Goal: Information Seeking & Learning: Learn about a topic

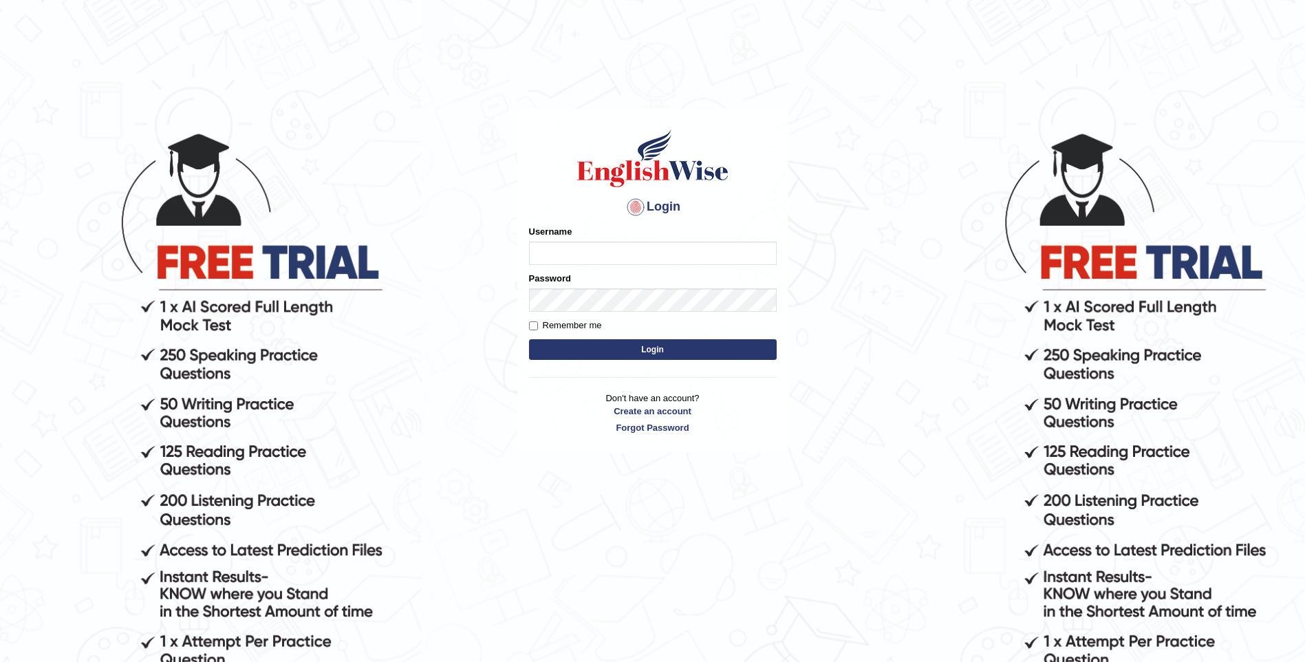
click at [536, 253] on input "Username" at bounding box center [653, 252] width 248 height 23
type input "sitak"
click at [654, 352] on button "Login" at bounding box center [653, 349] width 248 height 21
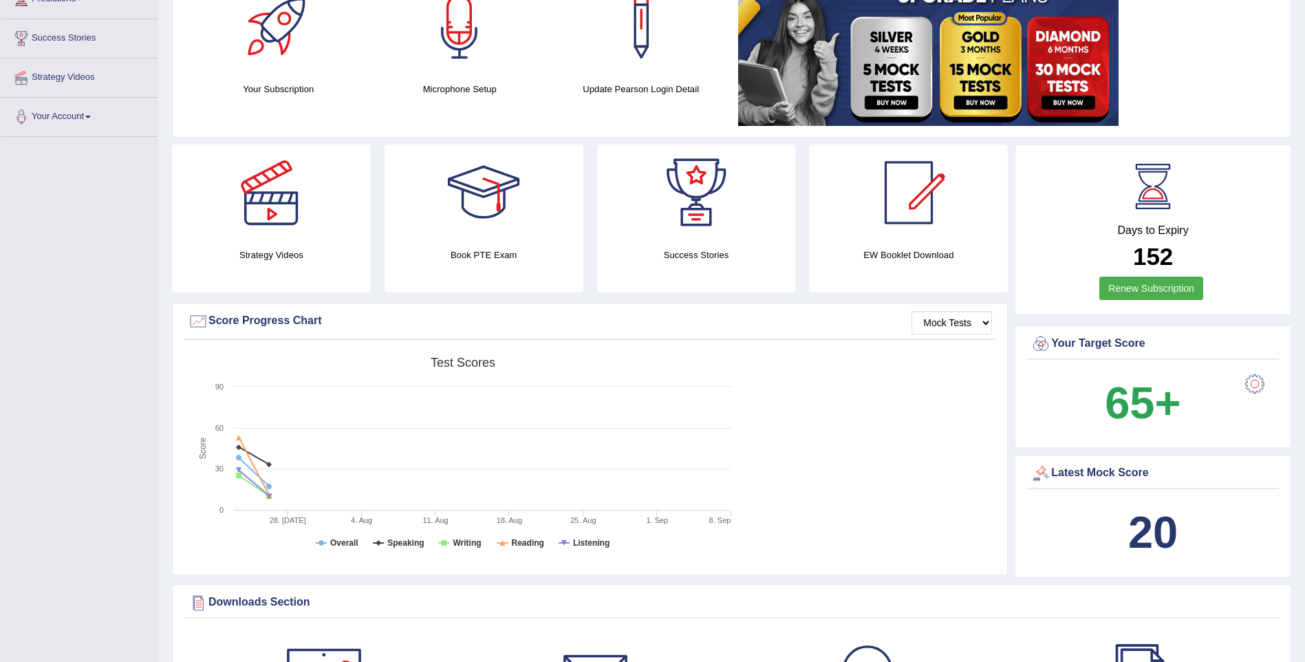
scroll to position [69, 0]
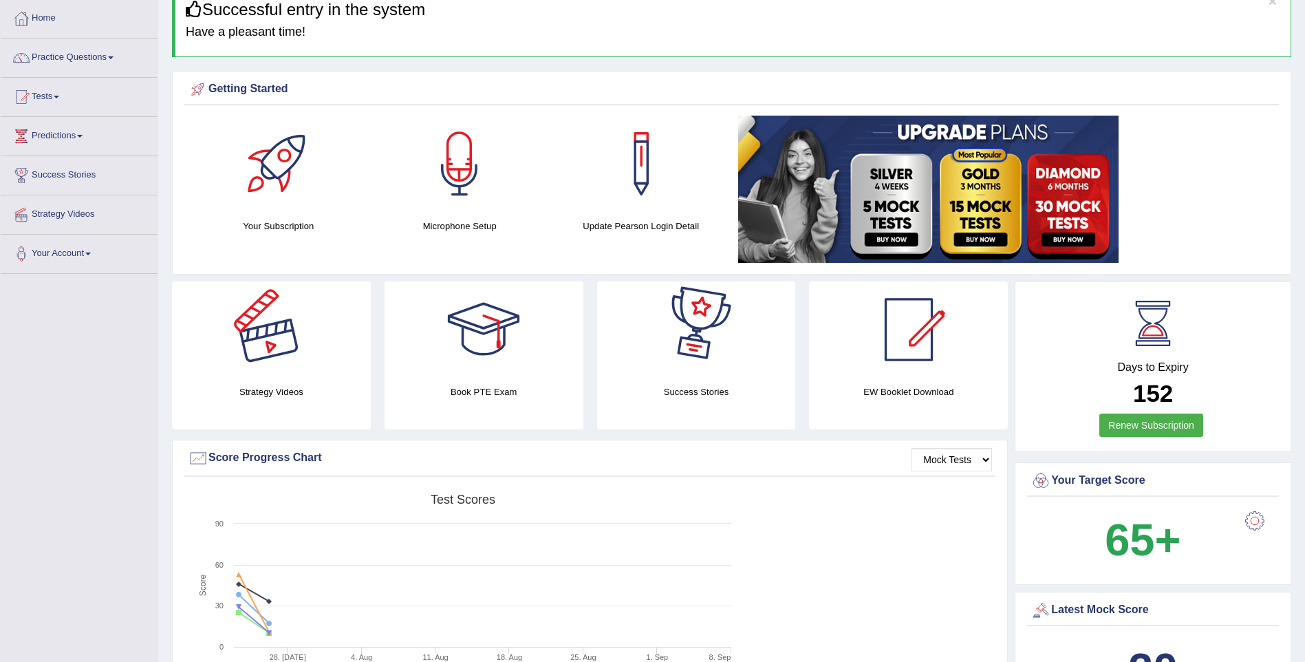
click at [281, 327] on div at bounding box center [271, 329] width 96 height 96
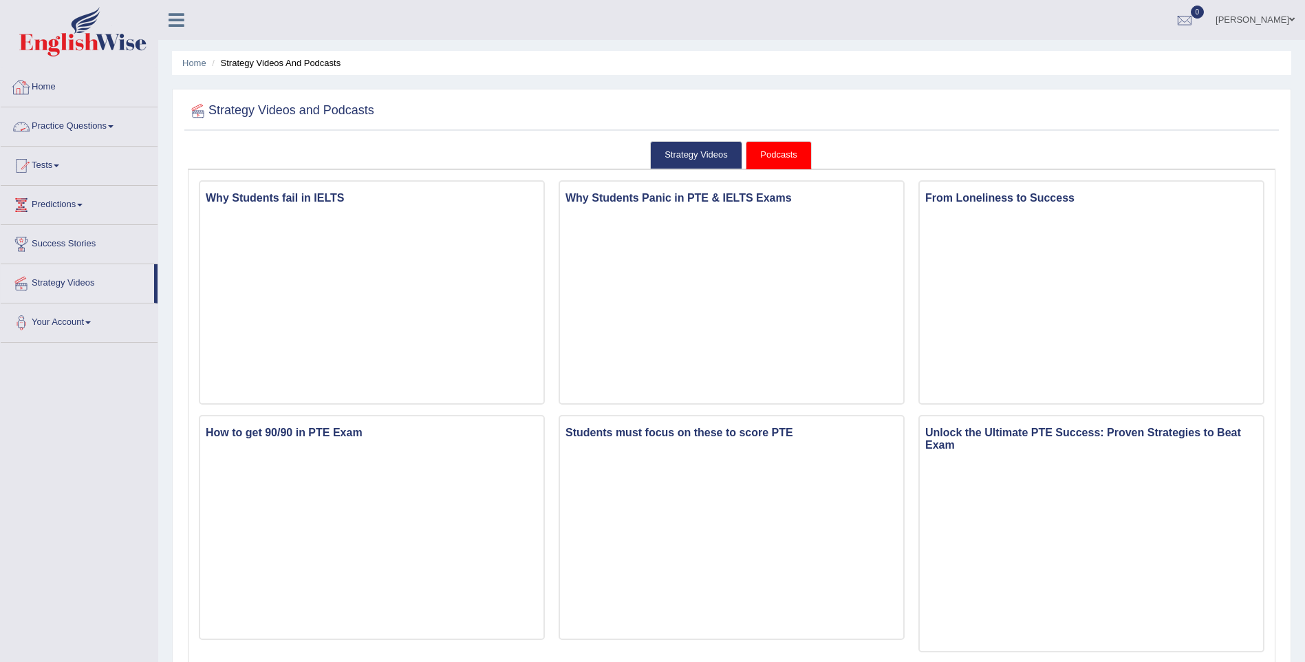
click at [43, 98] on link "Home" at bounding box center [79, 85] width 157 height 34
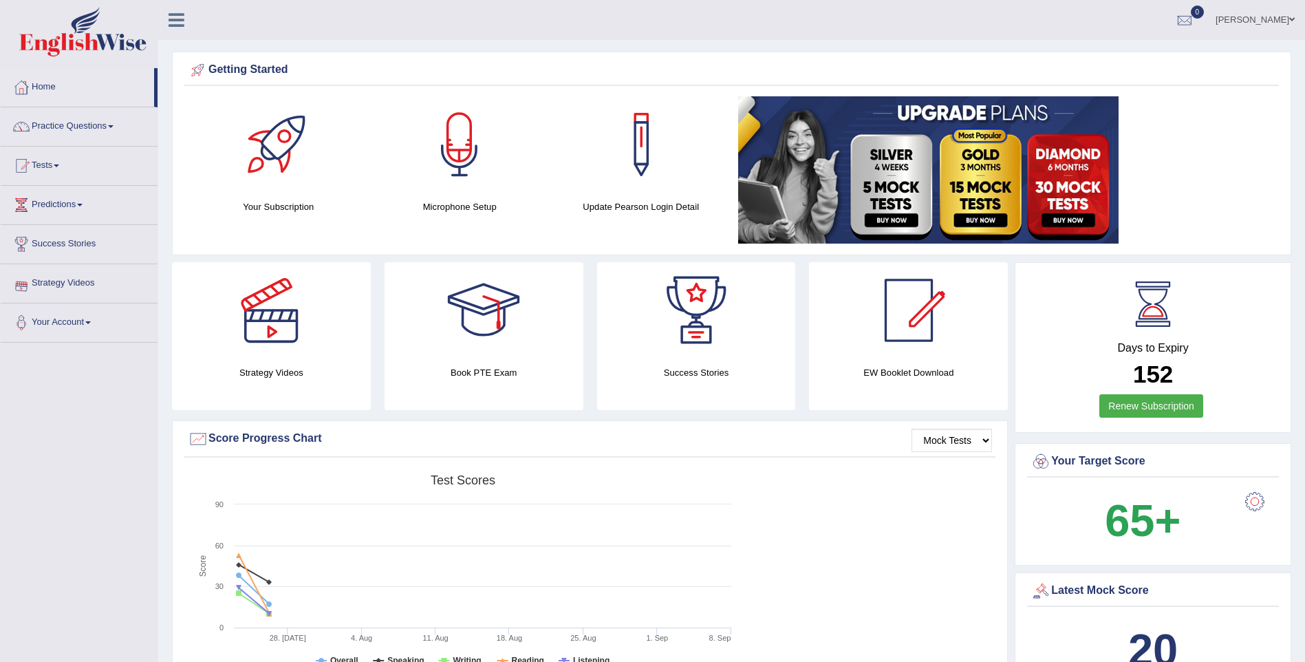
click at [67, 286] on link "Strategy Videos" at bounding box center [79, 281] width 157 height 34
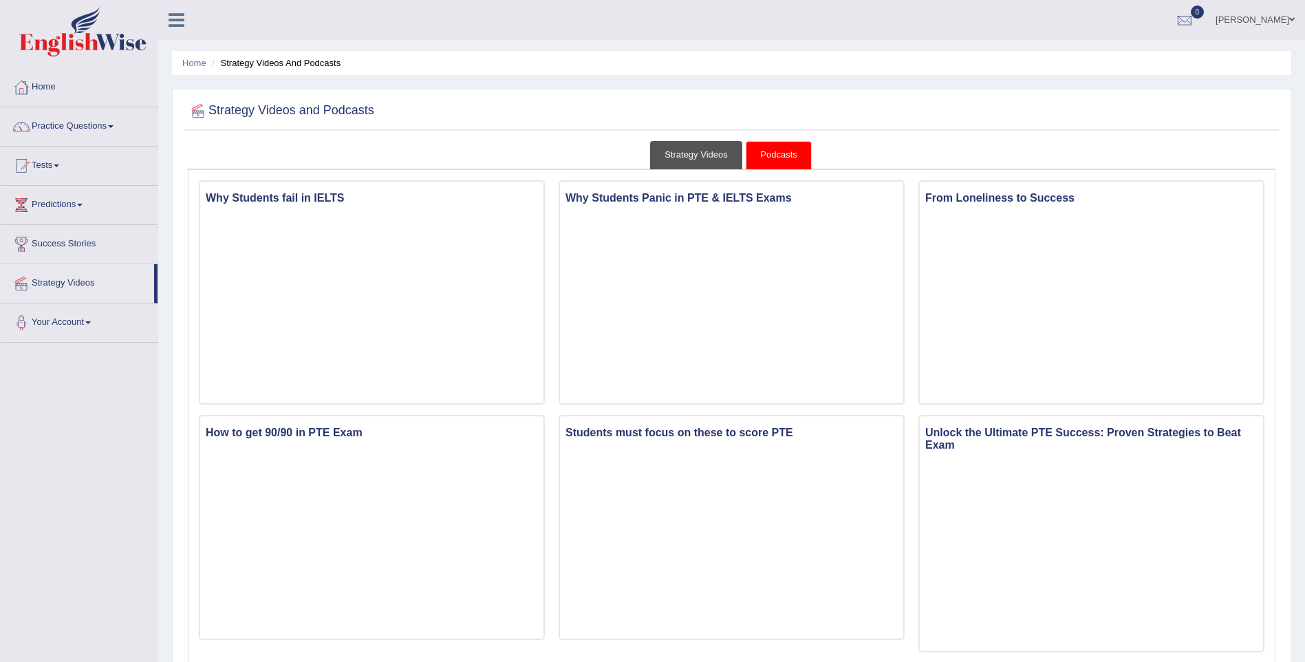
click at [686, 156] on link "Strategy Videos" at bounding box center [696, 155] width 92 height 28
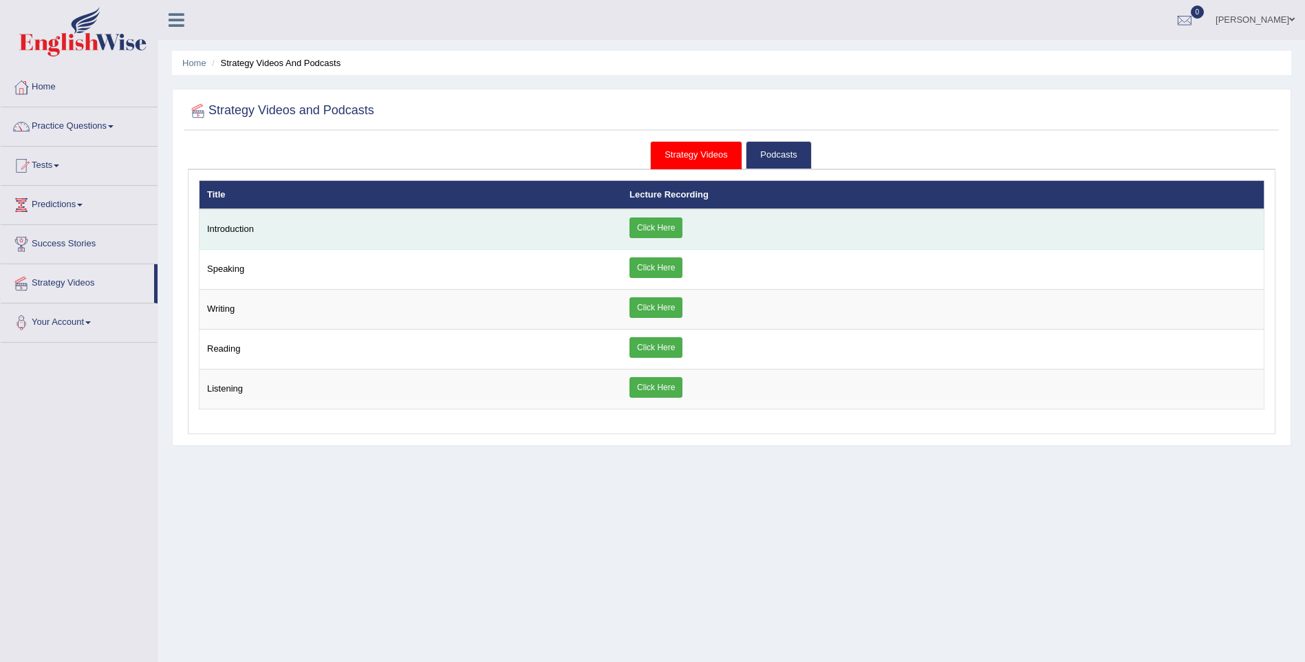
click at [662, 224] on link "Click Here" at bounding box center [655, 227] width 53 height 21
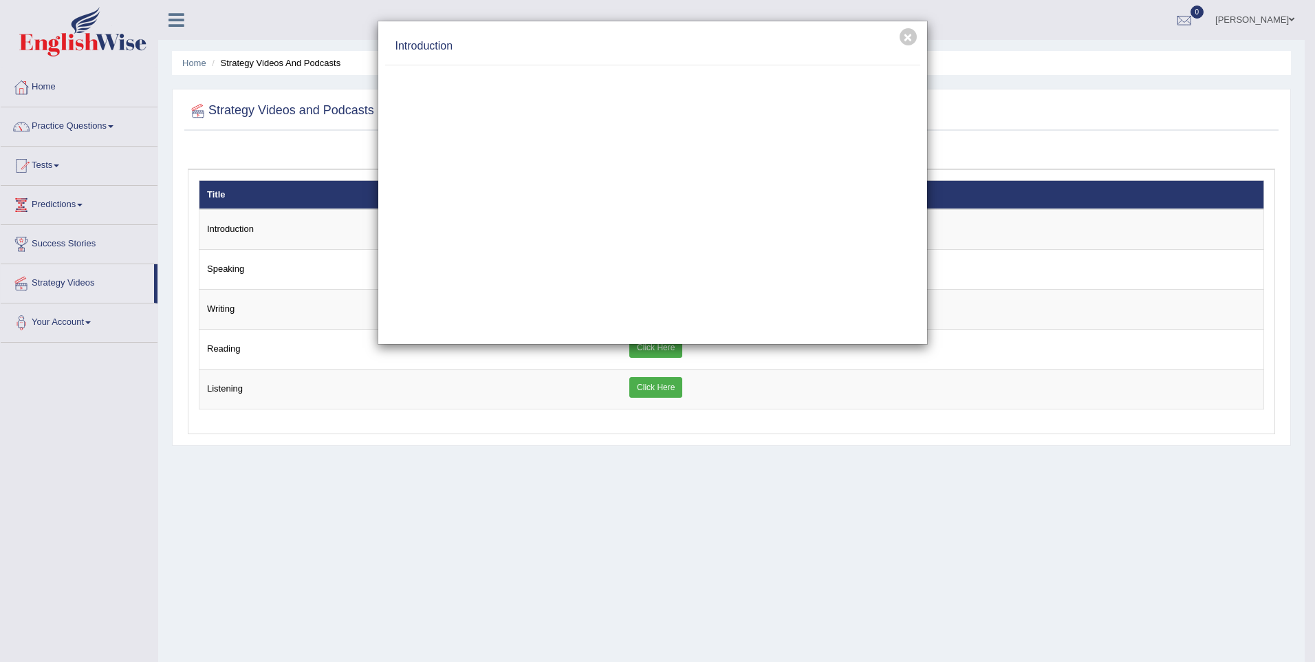
click at [274, 265] on div "× Introduction" at bounding box center [657, 331] width 1315 height 662
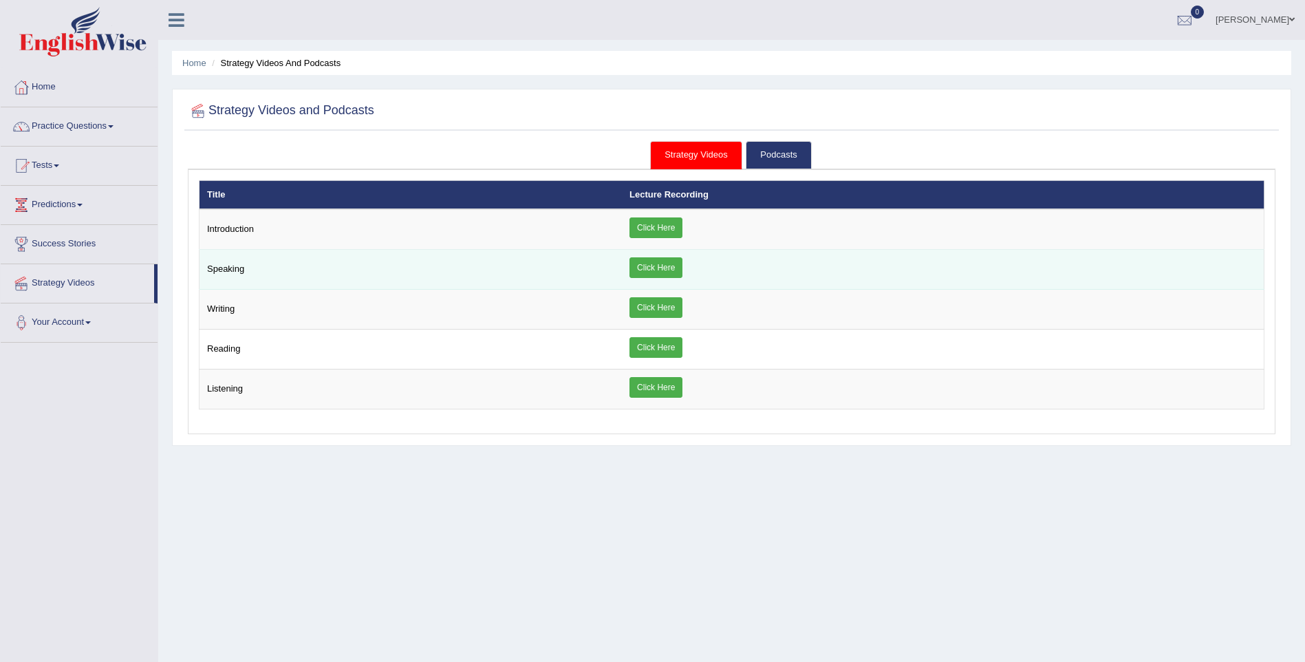
click at [665, 267] on link "Click Here" at bounding box center [655, 267] width 53 height 21
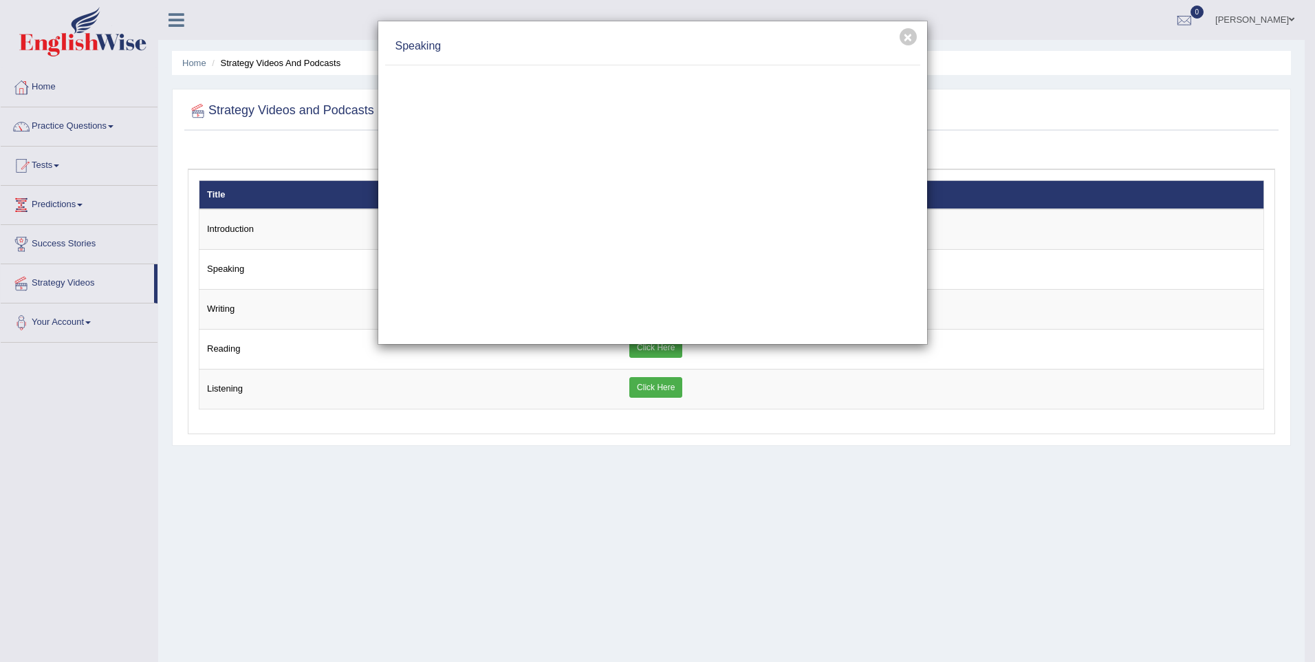
click at [250, 325] on div "× Speaking" at bounding box center [657, 331] width 1315 height 662
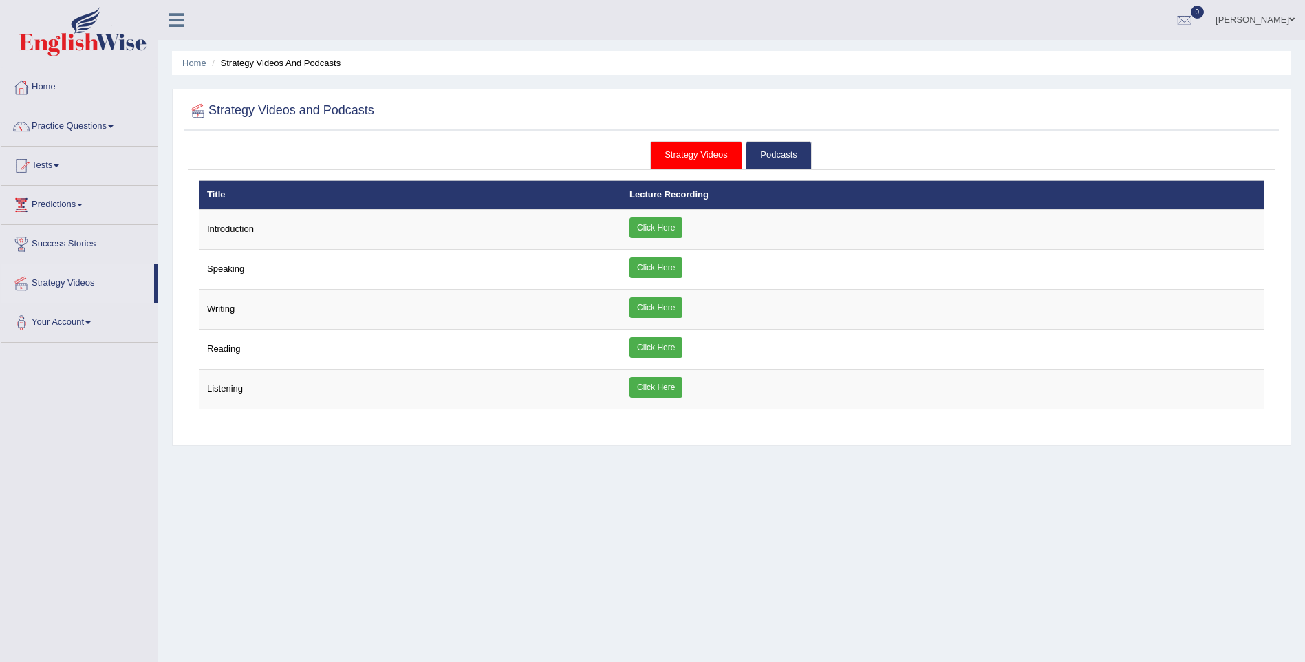
click at [111, 127] on link "Practice Questions" at bounding box center [79, 124] width 157 height 34
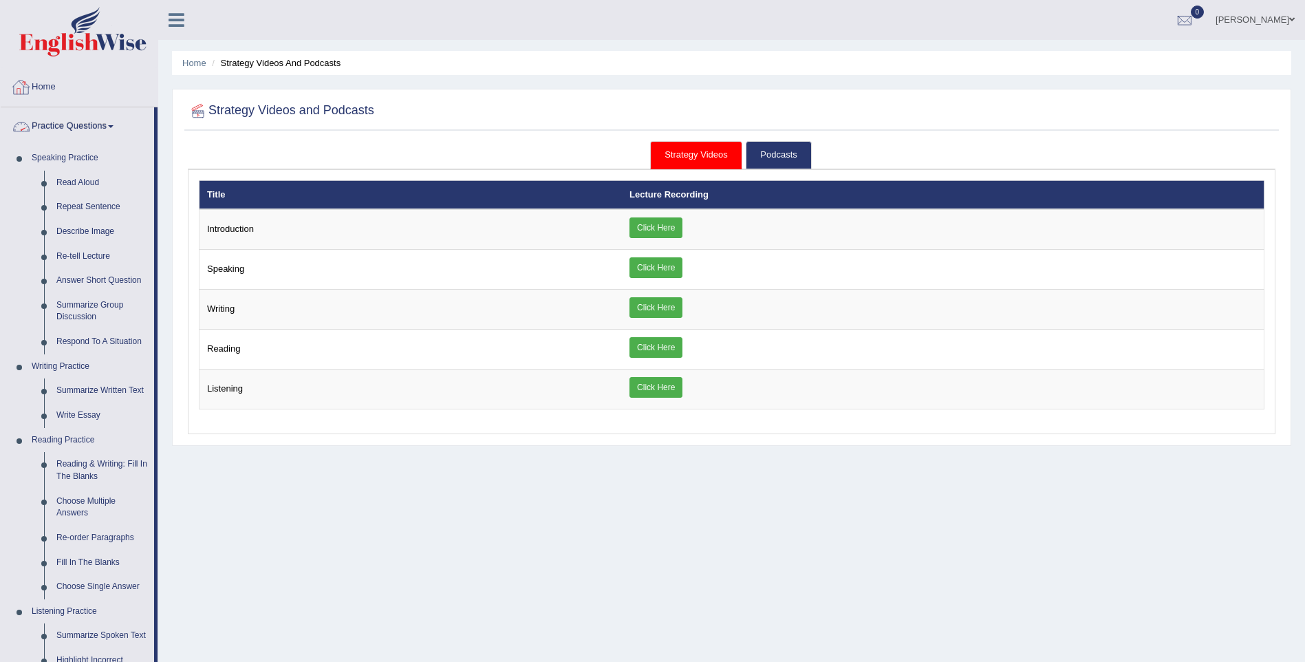
click at [20, 91] on div at bounding box center [21, 87] width 21 height 21
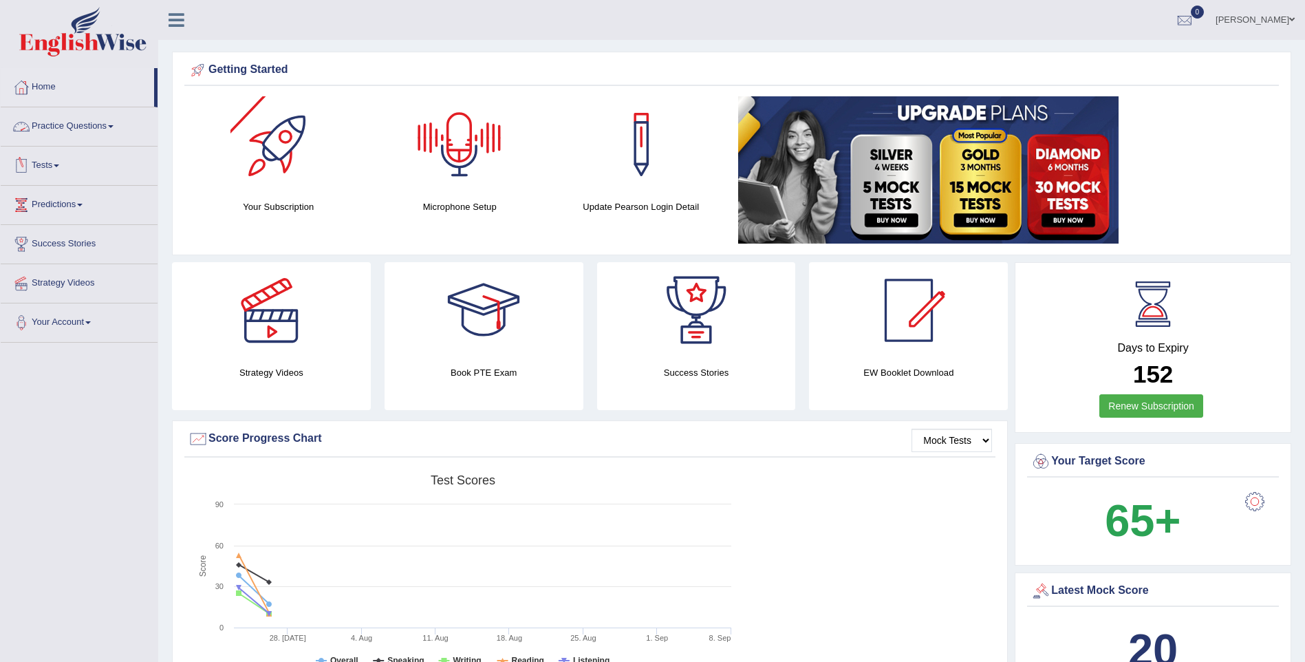
click at [112, 129] on link "Practice Questions" at bounding box center [79, 124] width 157 height 34
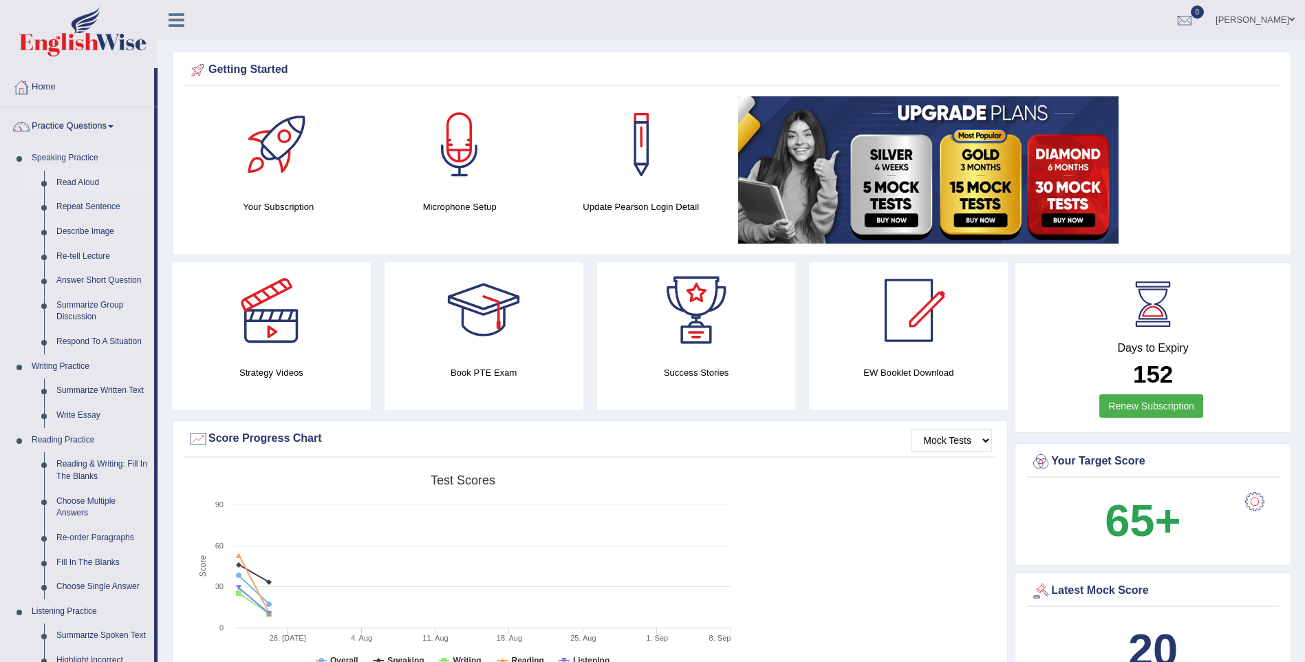
click at [74, 188] on link "Read Aloud" at bounding box center [102, 183] width 104 height 25
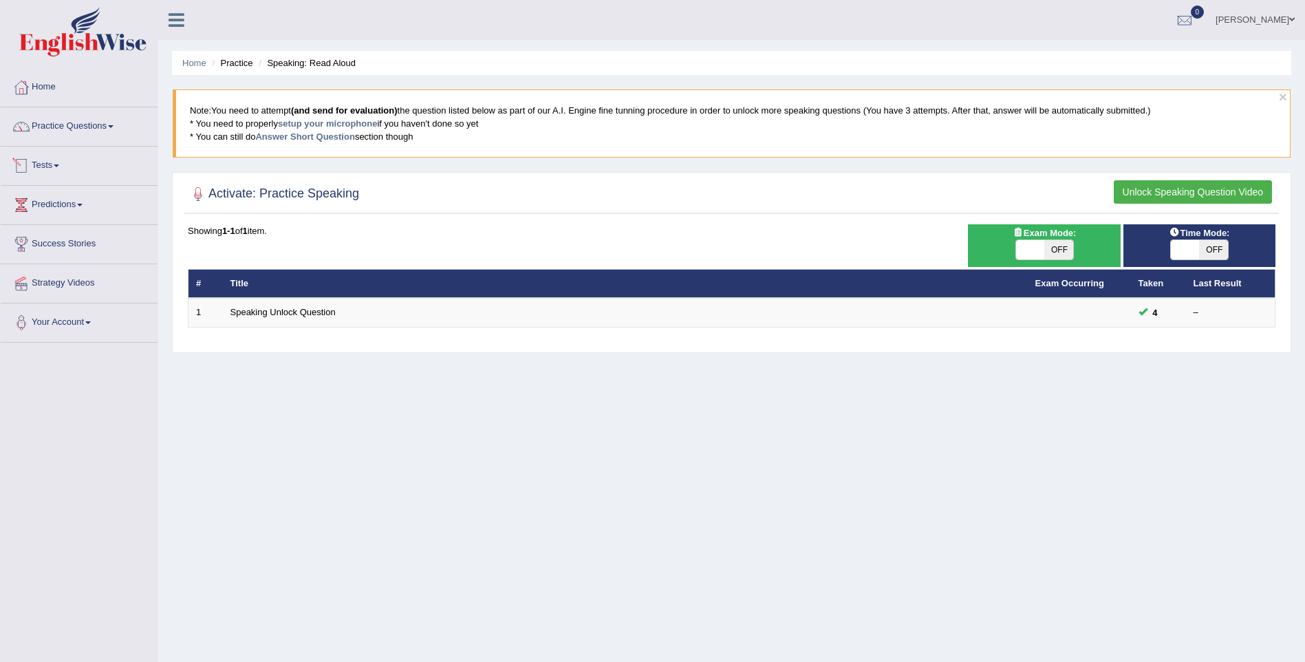
click at [64, 167] on link "Tests" at bounding box center [79, 164] width 157 height 34
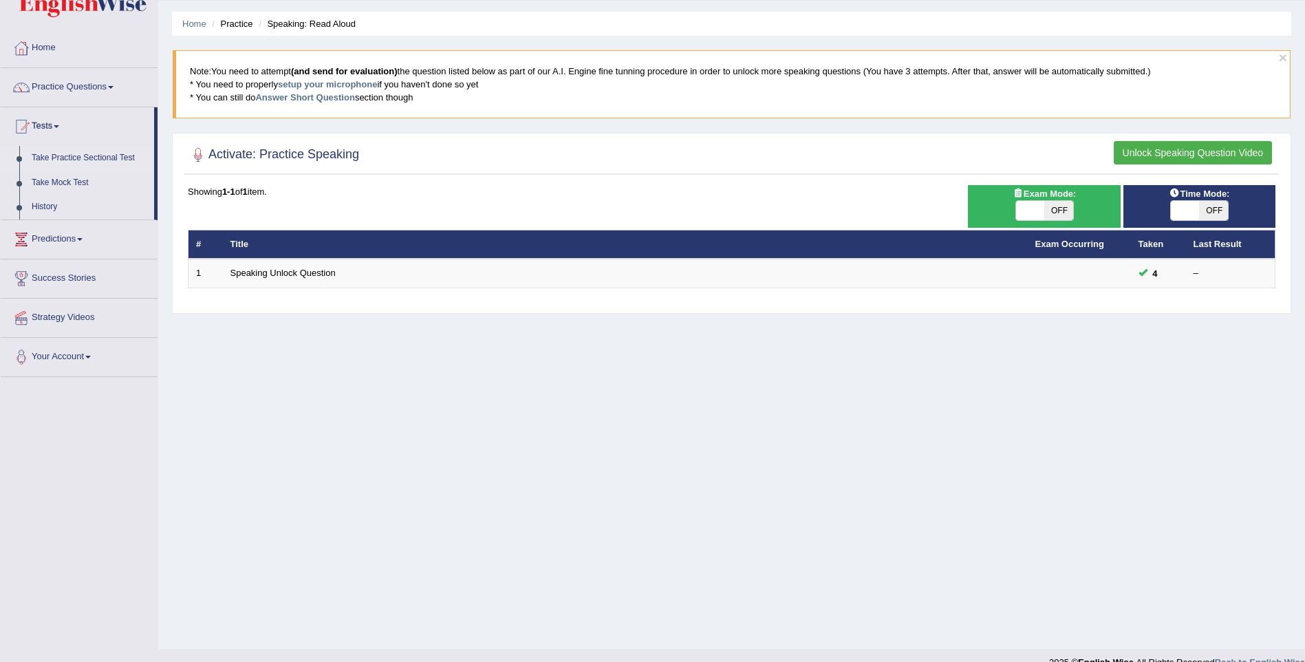
scroll to position [61, 0]
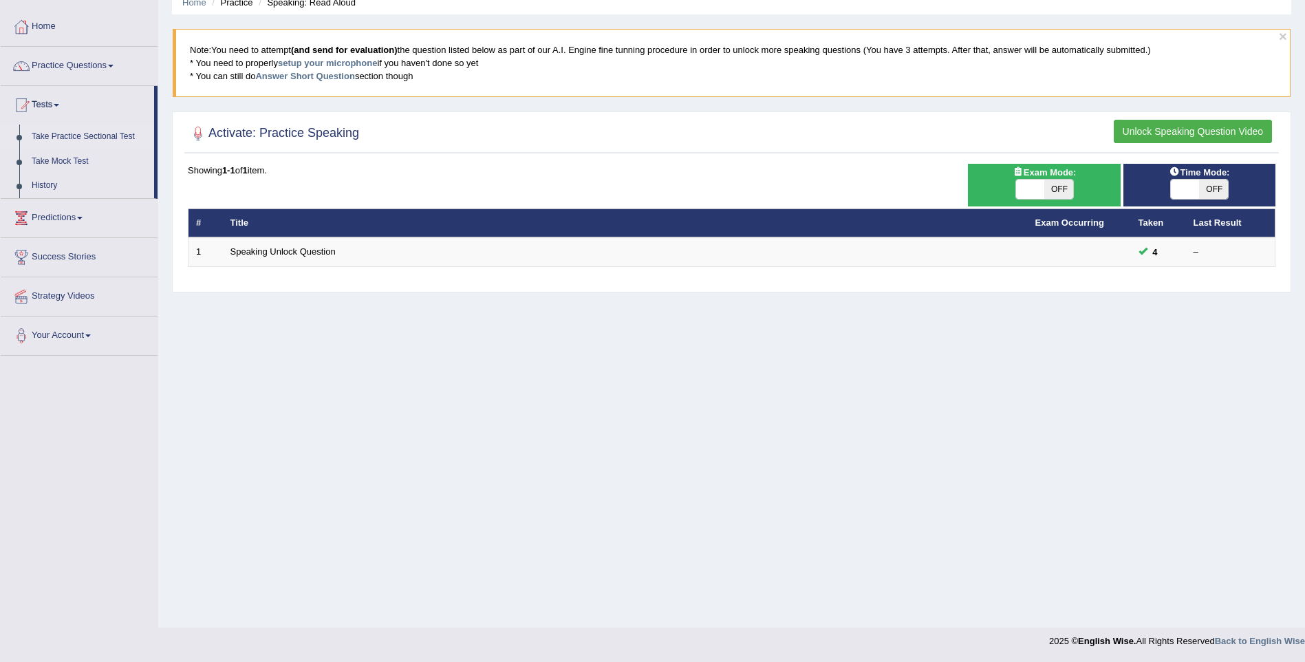
click at [58, 135] on link "Take Practice Sectional Test" at bounding box center [89, 137] width 129 height 25
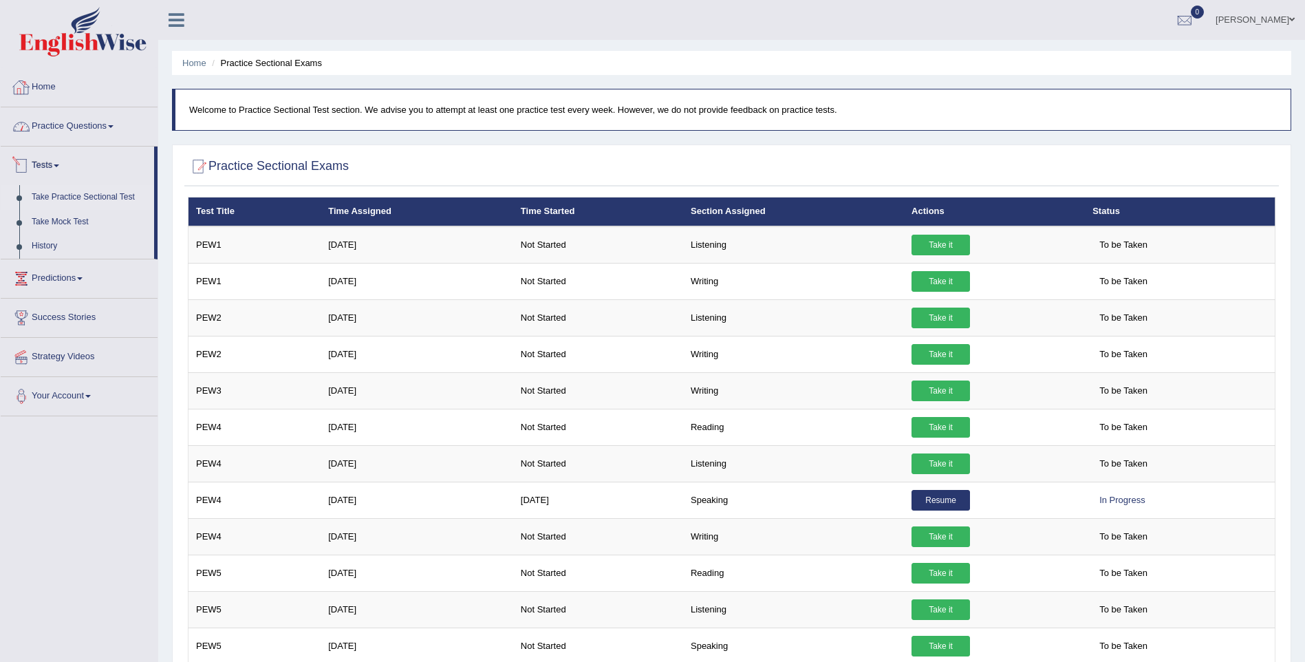
click at [26, 93] on div at bounding box center [21, 87] width 21 height 21
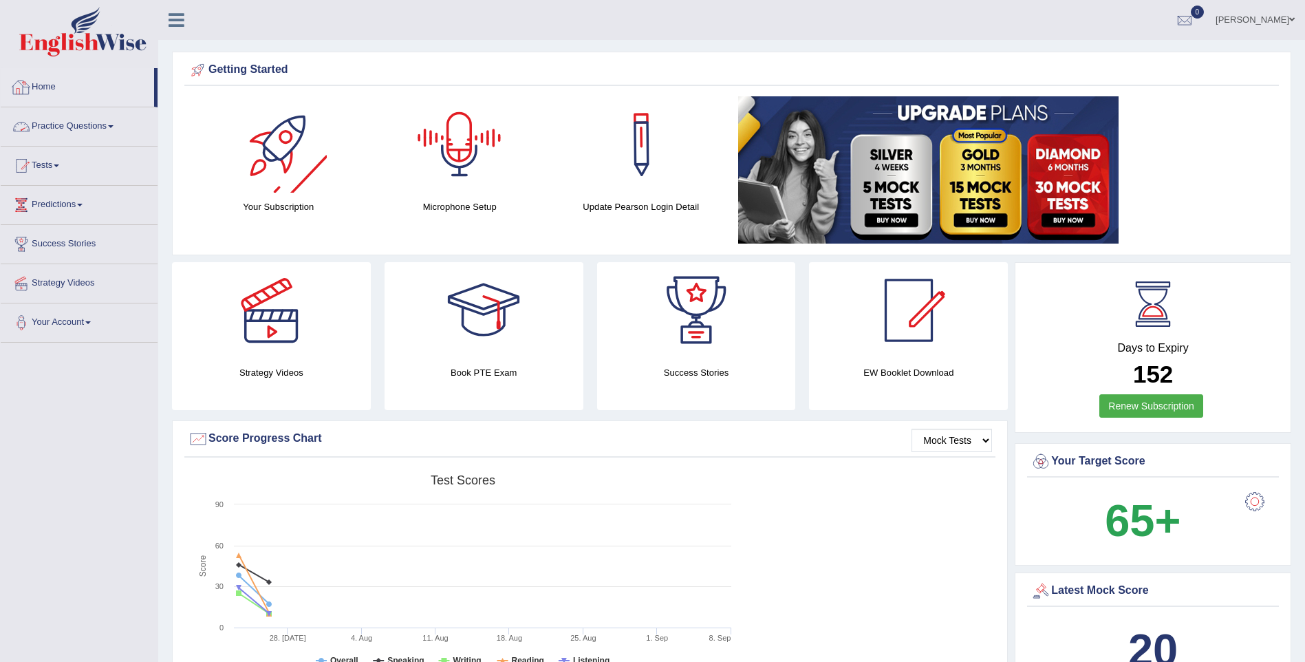
click at [32, 85] on link "Home" at bounding box center [77, 85] width 153 height 34
click at [279, 332] on div at bounding box center [271, 310] width 96 height 96
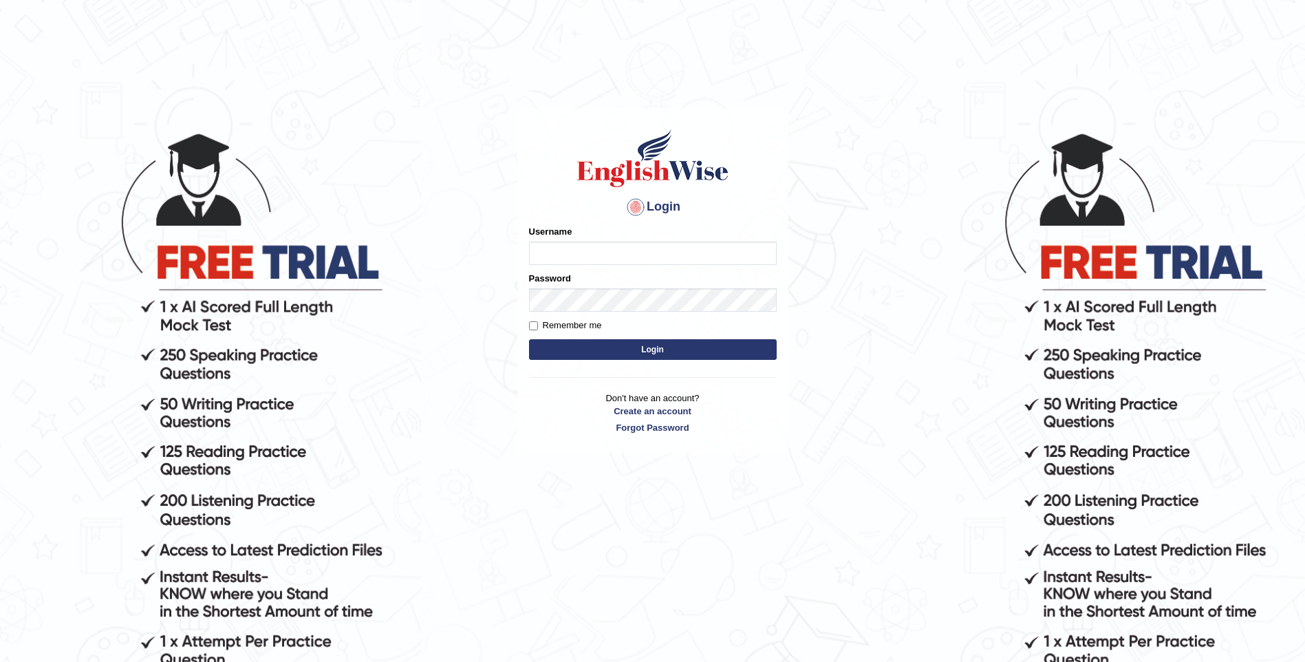
type input "sitak"
click at [529, 339] on button "Login" at bounding box center [653, 349] width 248 height 21
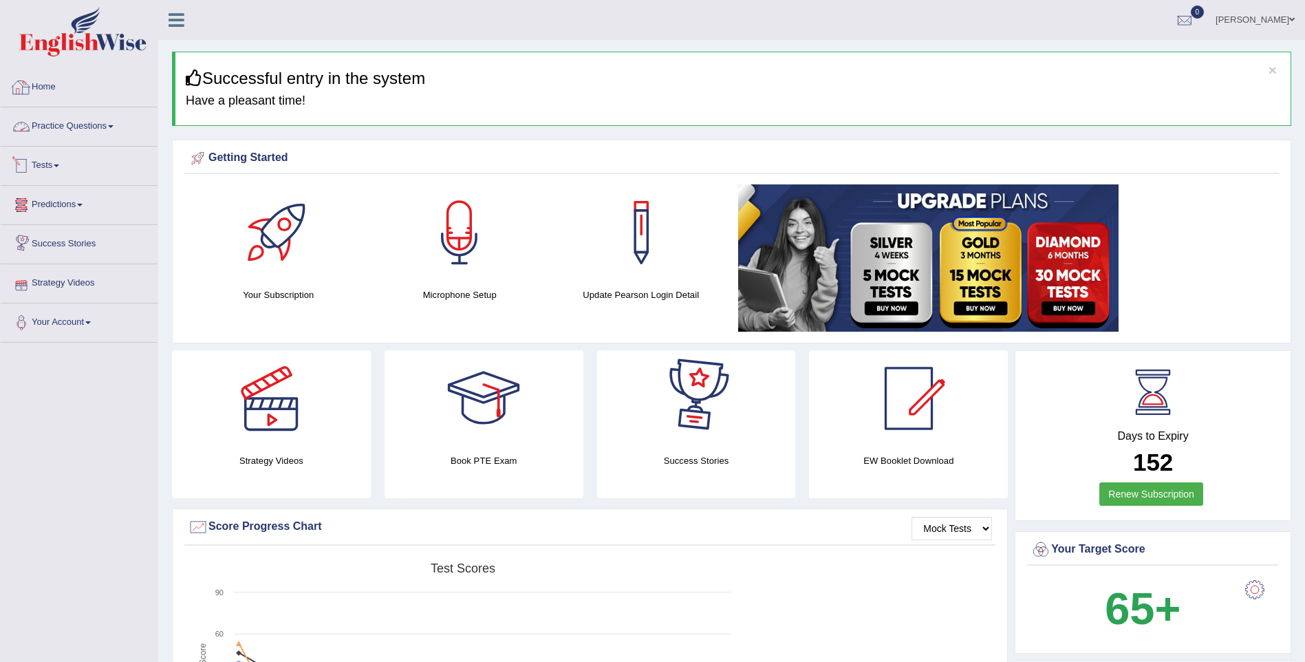
click at [62, 92] on link "Home" at bounding box center [79, 85] width 157 height 34
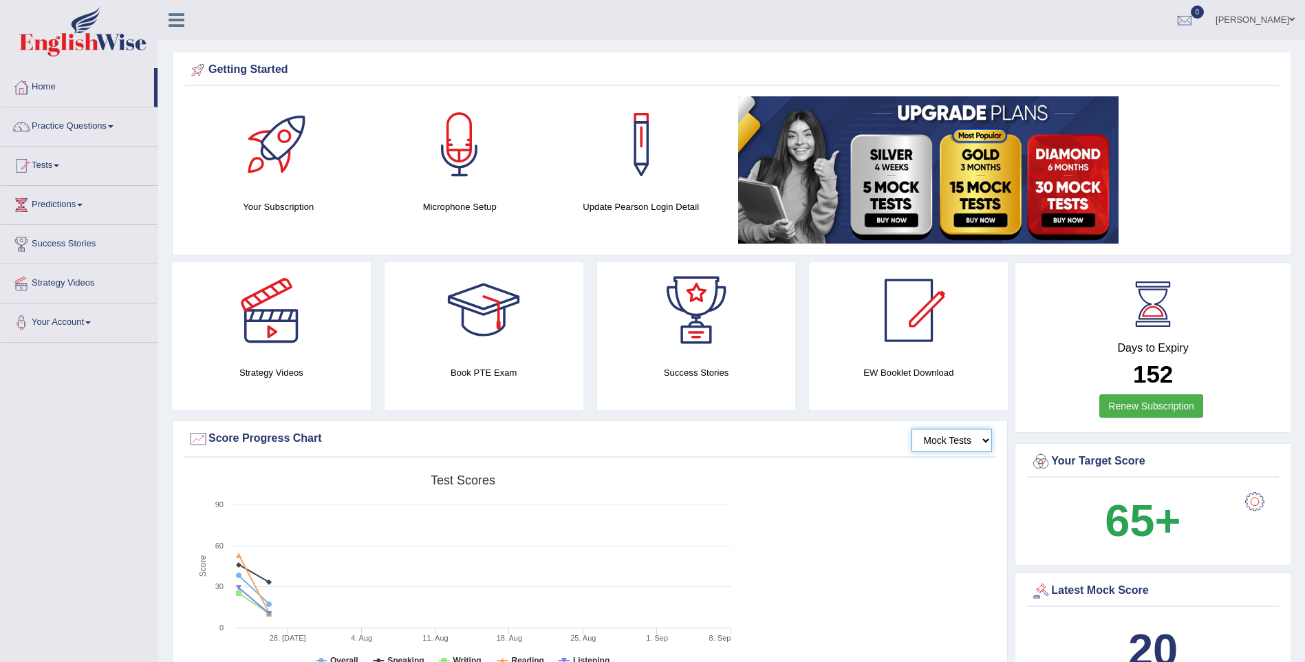
click at [981, 439] on select "Mock Tests" at bounding box center [952, 440] width 80 height 23
click at [912, 429] on select "Mock Tests" at bounding box center [952, 440] width 80 height 23
click at [55, 162] on link "Tests" at bounding box center [79, 164] width 157 height 34
click at [111, 123] on link "Practice Questions" at bounding box center [79, 124] width 157 height 34
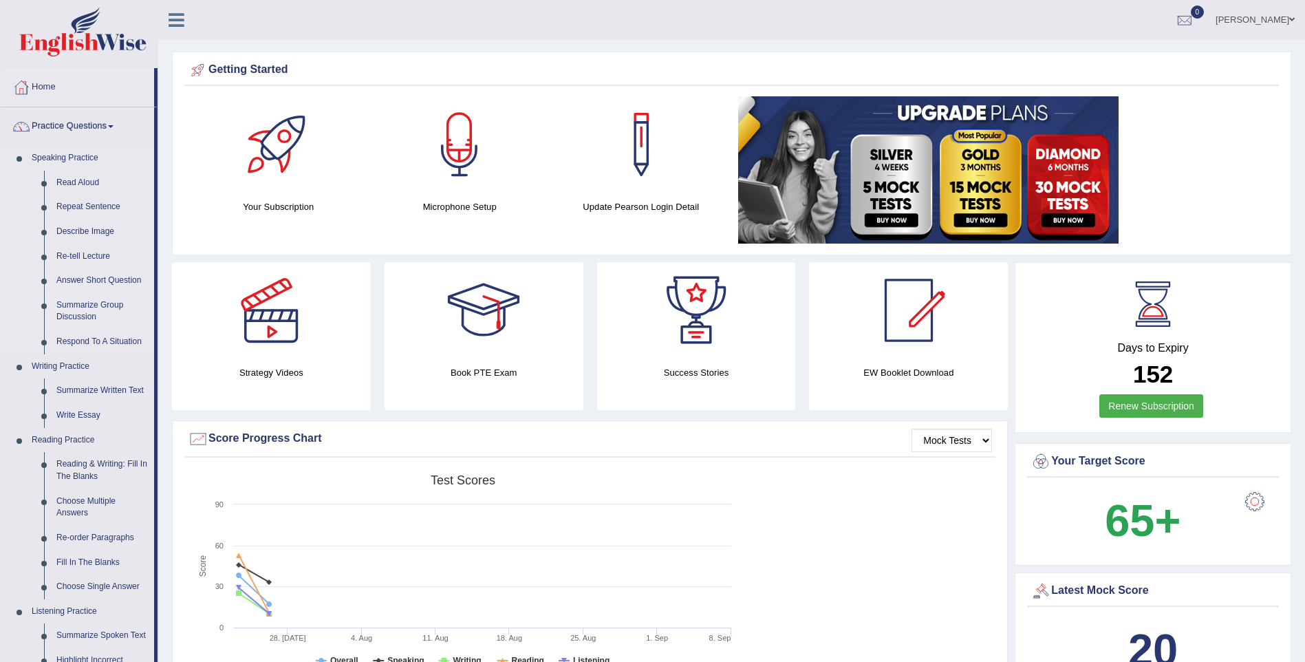
click at [74, 313] on link "Summarize Group Discussion" at bounding box center [102, 311] width 104 height 36
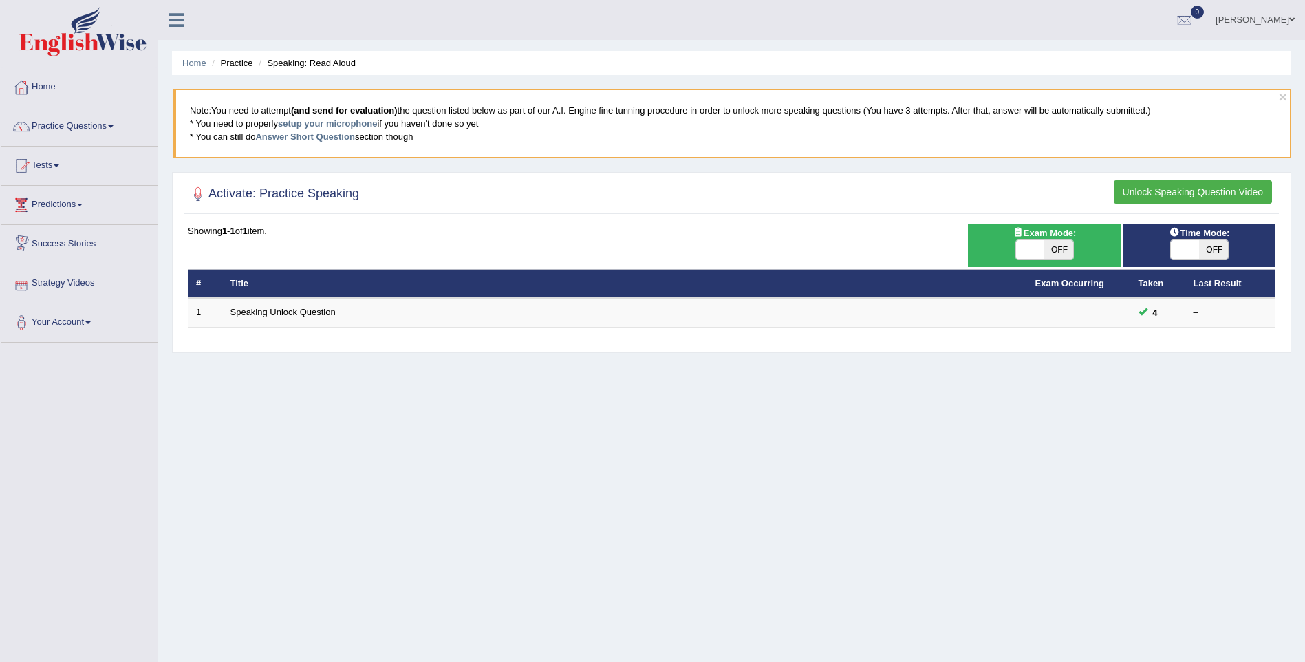
click at [1055, 249] on span "OFF" at bounding box center [1058, 249] width 29 height 19
checkbox input "true"
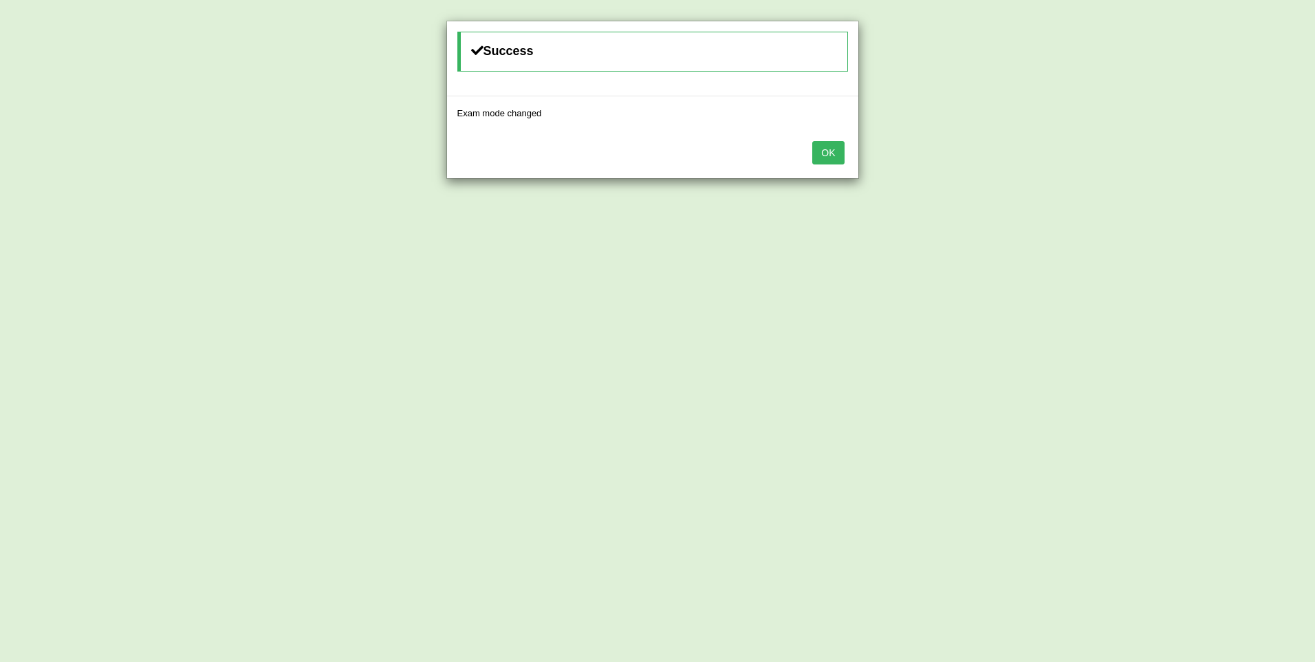
click at [820, 152] on button "OK" at bounding box center [828, 152] width 32 height 23
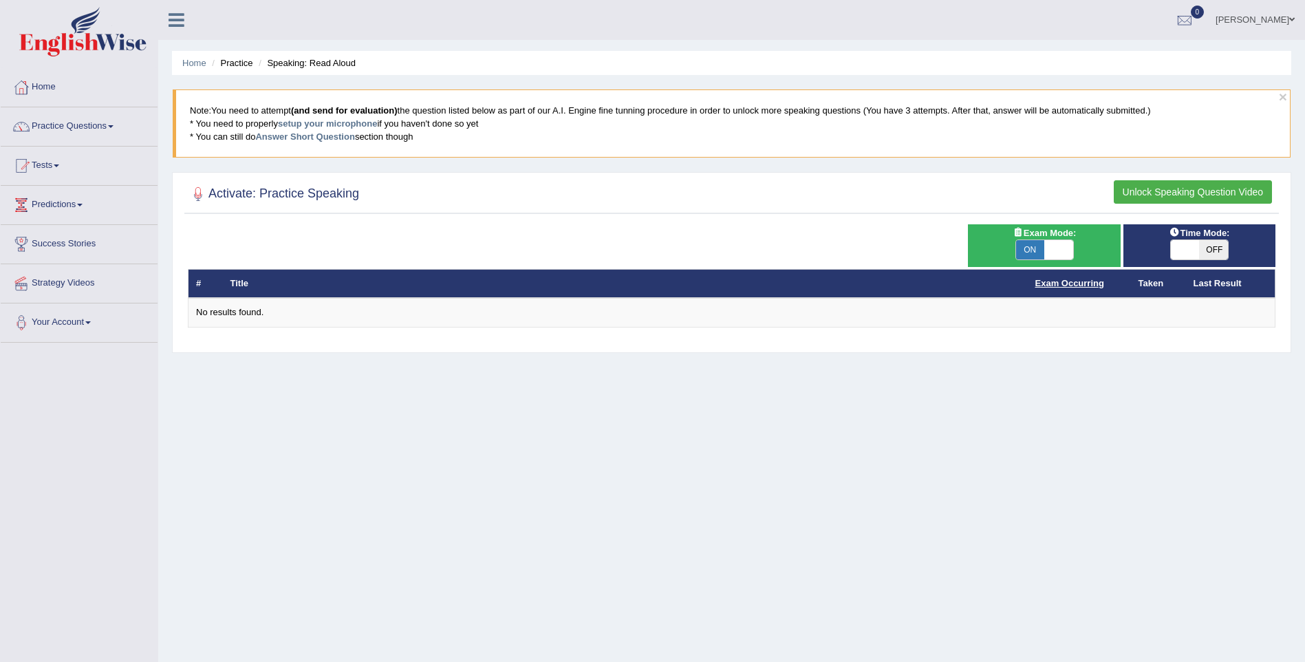
click at [1053, 285] on link "Exam Occurring" at bounding box center [1069, 283] width 69 height 10
click at [114, 127] on span at bounding box center [111, 126] width 6 height 3
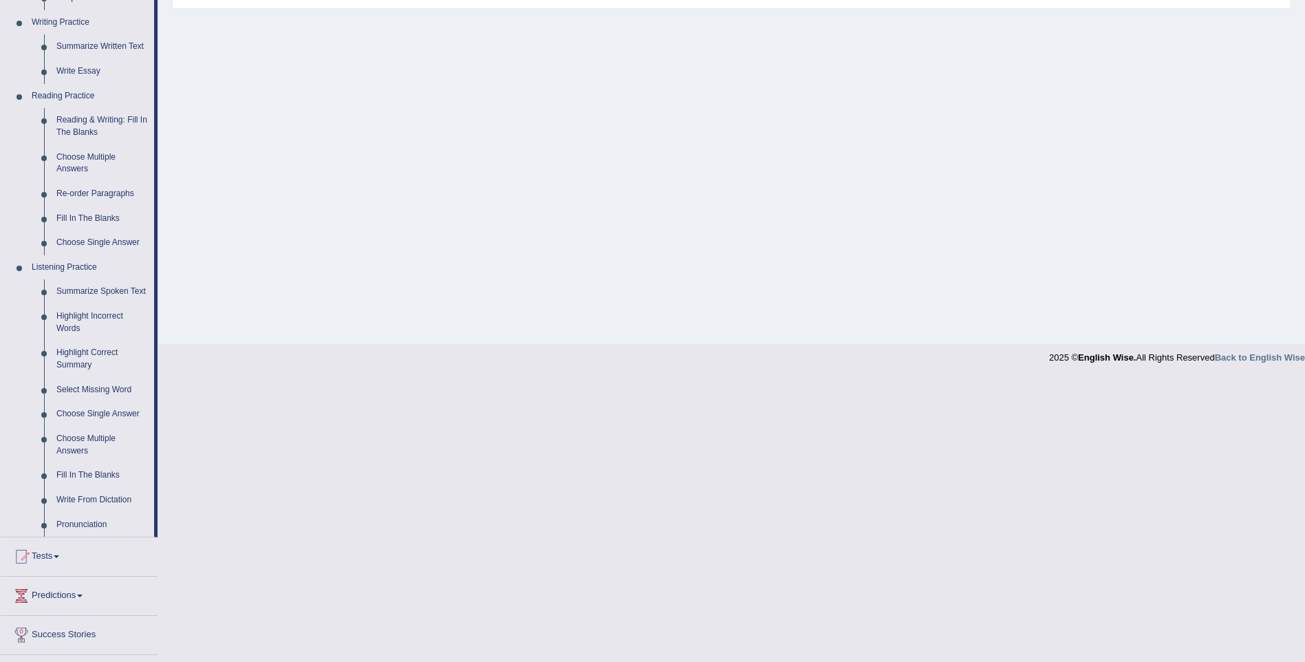
scroll to position [413, 0]
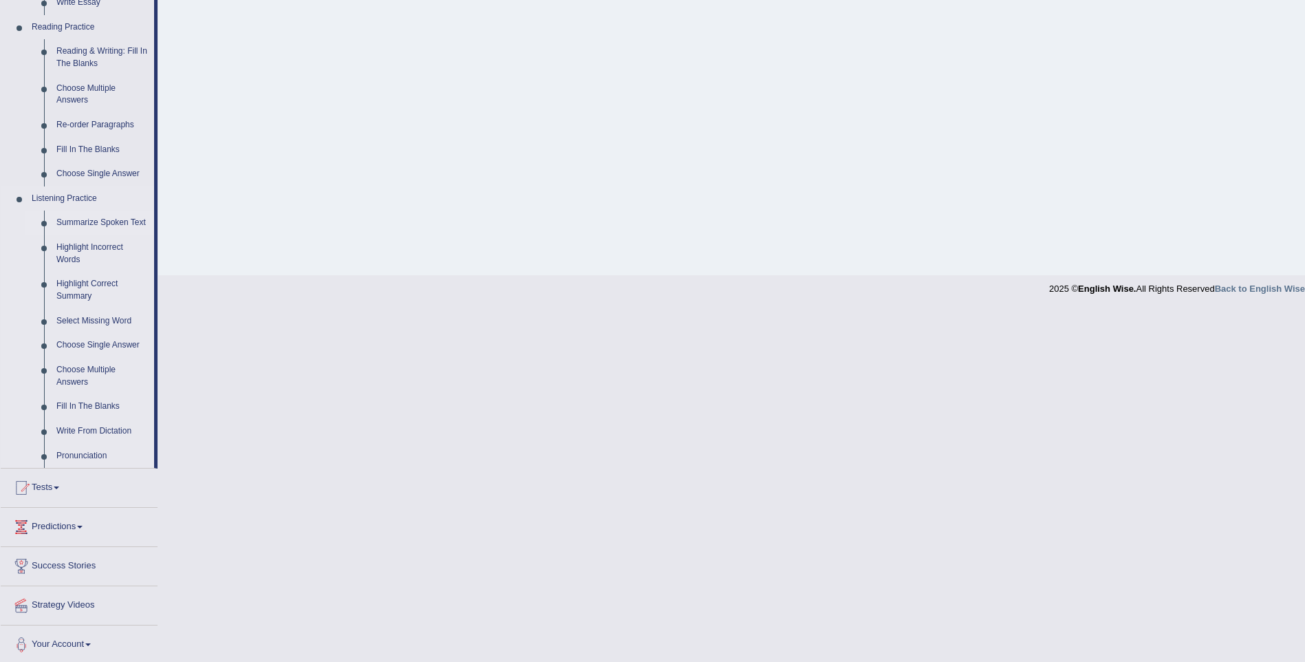
click at [129, 225] on link "Summarize Spoken Text" at bounding box center [102, 223] width 104 height 25
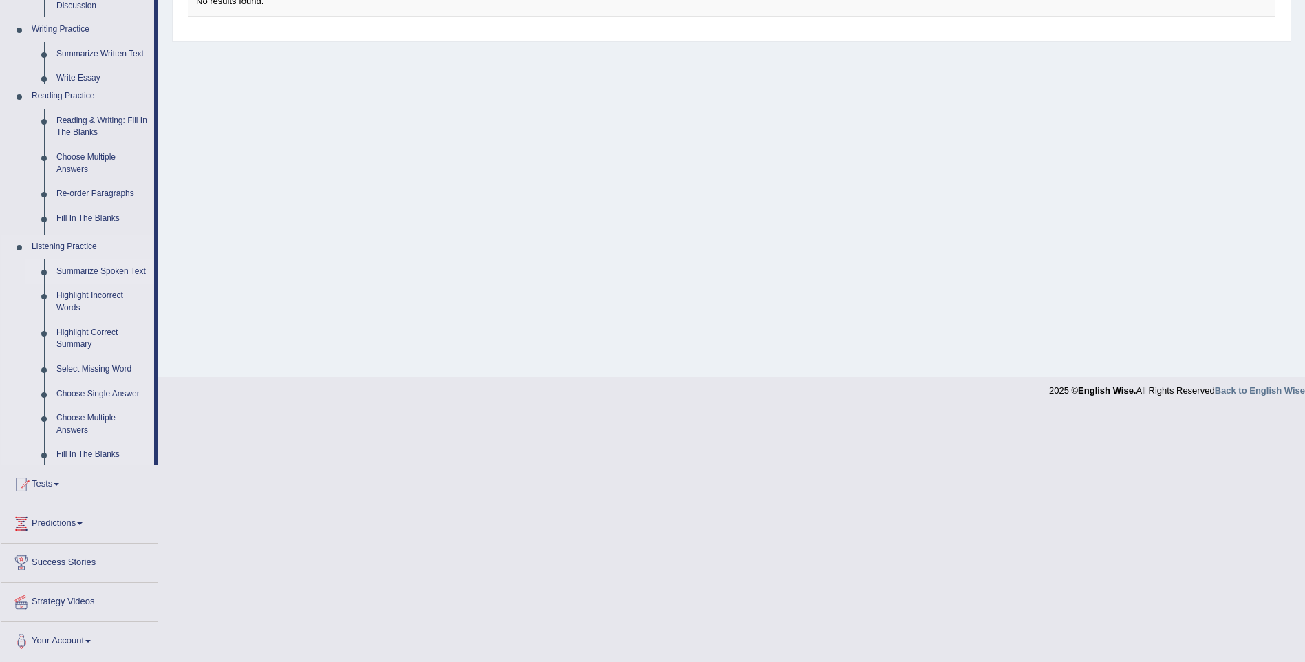
scroll to position [61, 0]
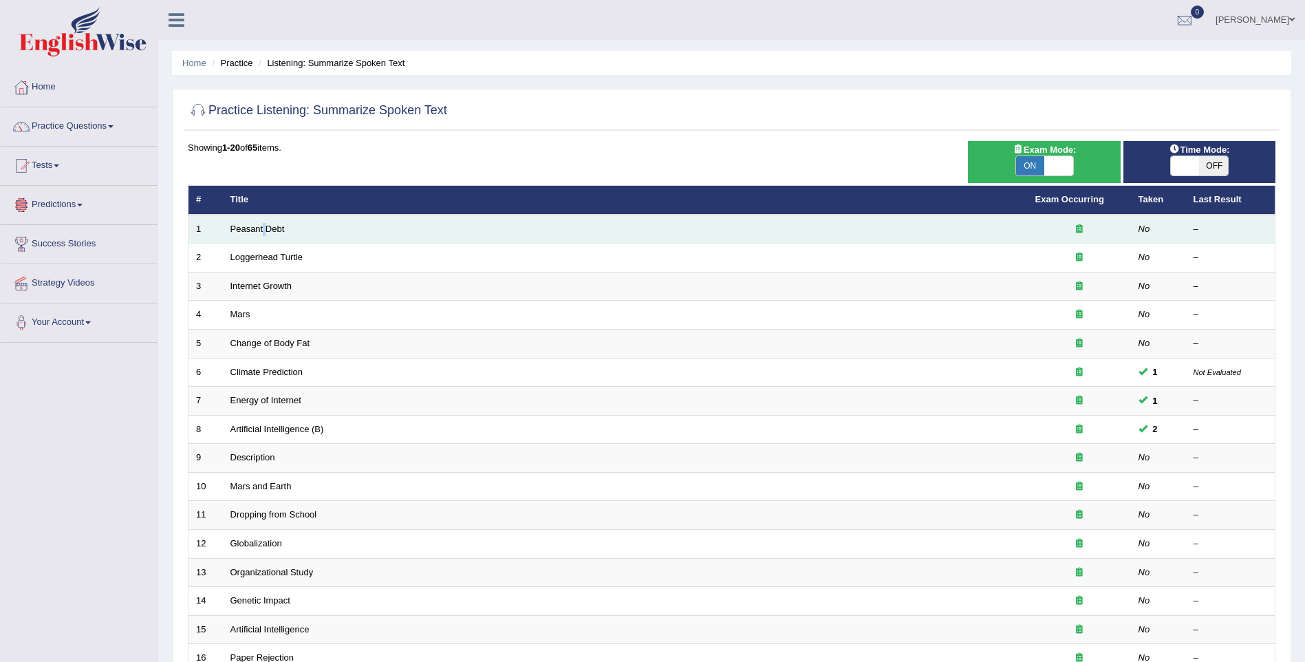
click at [265, 234] on td "Peasant Debt" at bounding box center [625, 229] width 805 height 29
click at [266, 231] on link "Peasant Debt" at bounding box center [257, 229] width 54 height 10
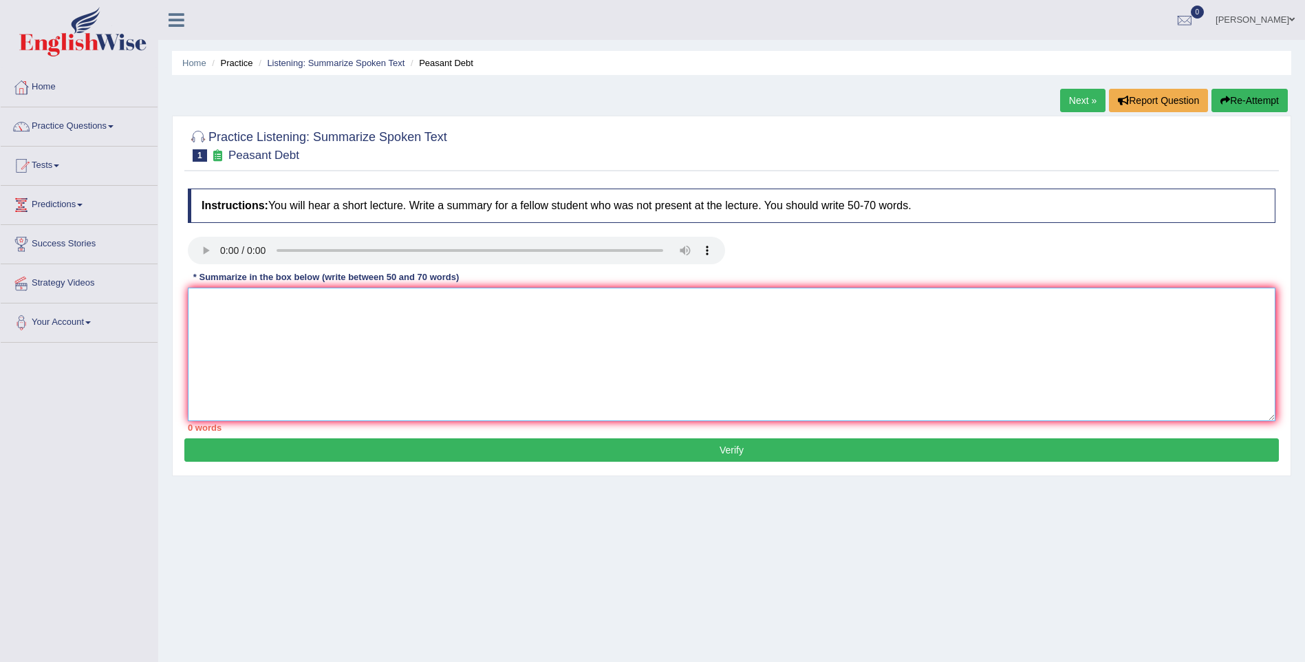
click at [211, 308] on textarea at bounding box center [732, 354] width 1088 height 133
click at [356, 301] on textarea "Today 105 and thosand sed in indian .biggest cost of seeds this days," at bounding box center [732, 354] width 1088 height 133
type textarea "Today 105 and thosand sed in indian .biggest cost of seeds this days,"
click at [725, 457] on button "Verify" at bounding box center [731, 449] width 1094 height 23
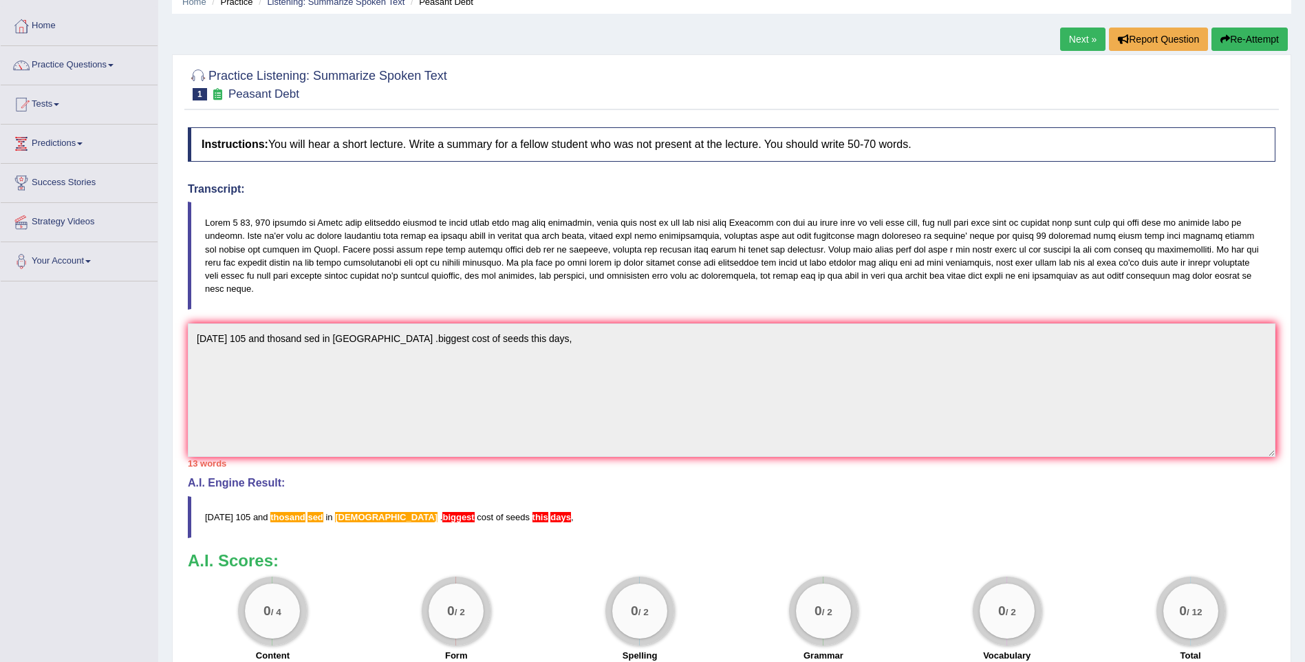
scroll to position [60, 0]
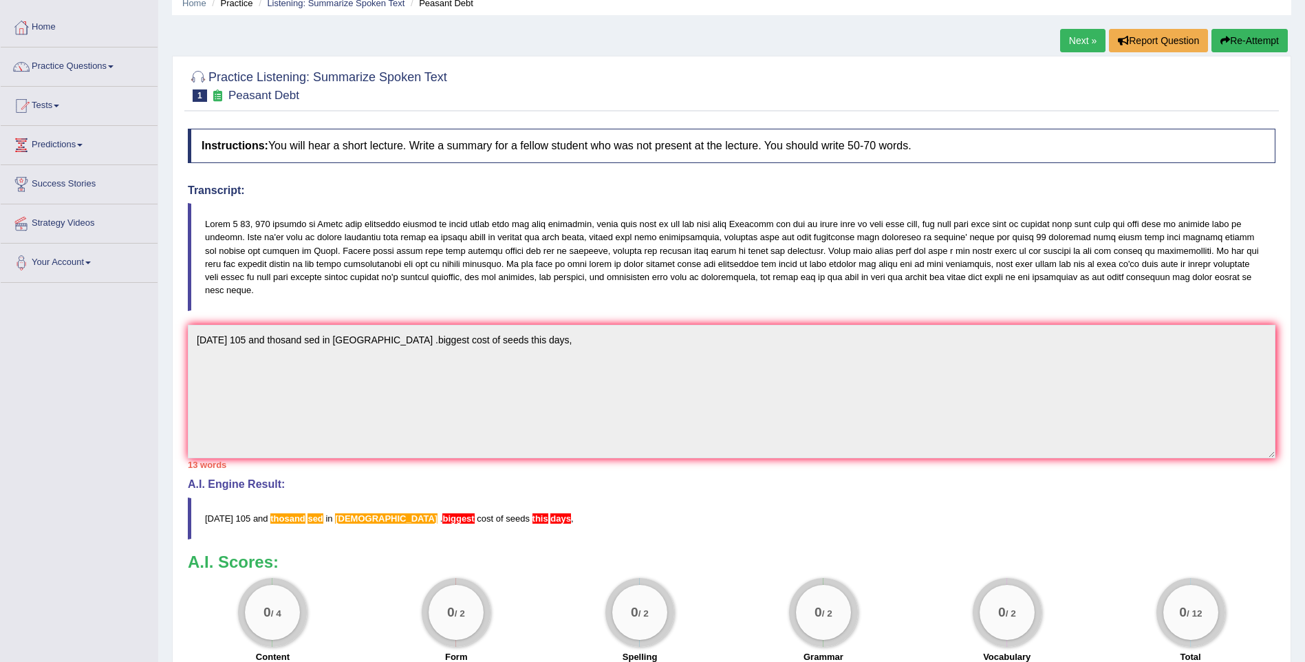
click at [111, 68] on link "Practice Questions" at bounding box center [79, 64] width 157 height 34
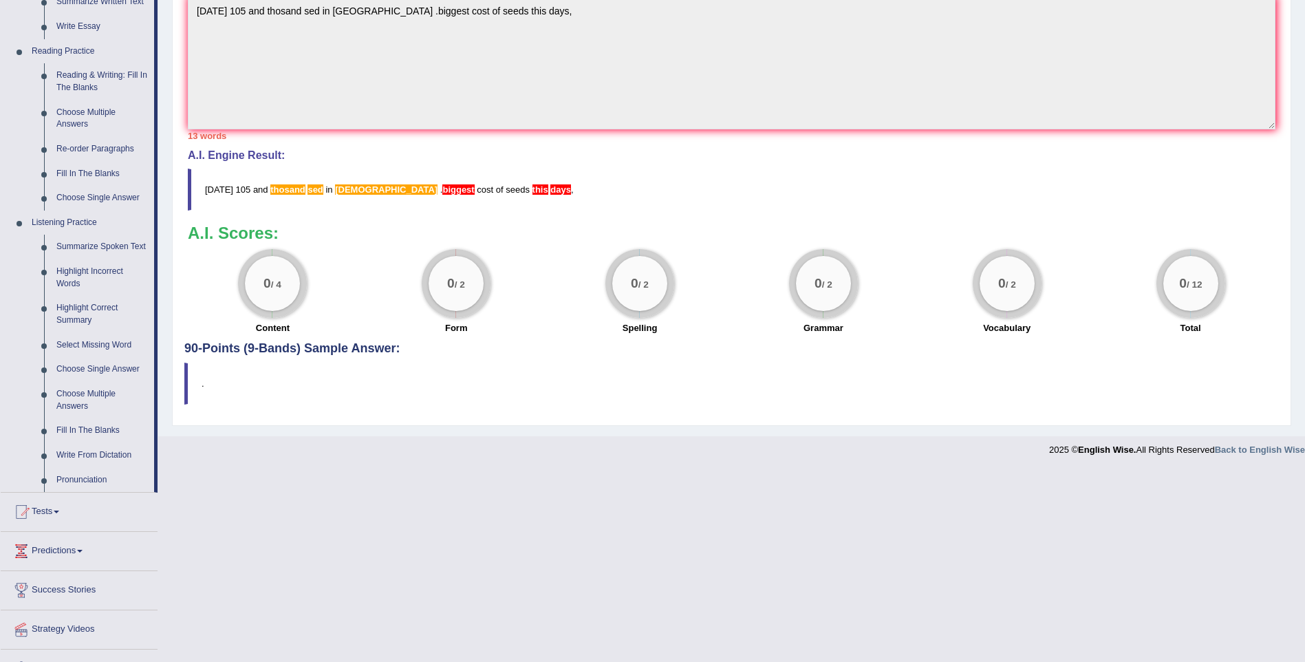
scroll to position [404, 0]
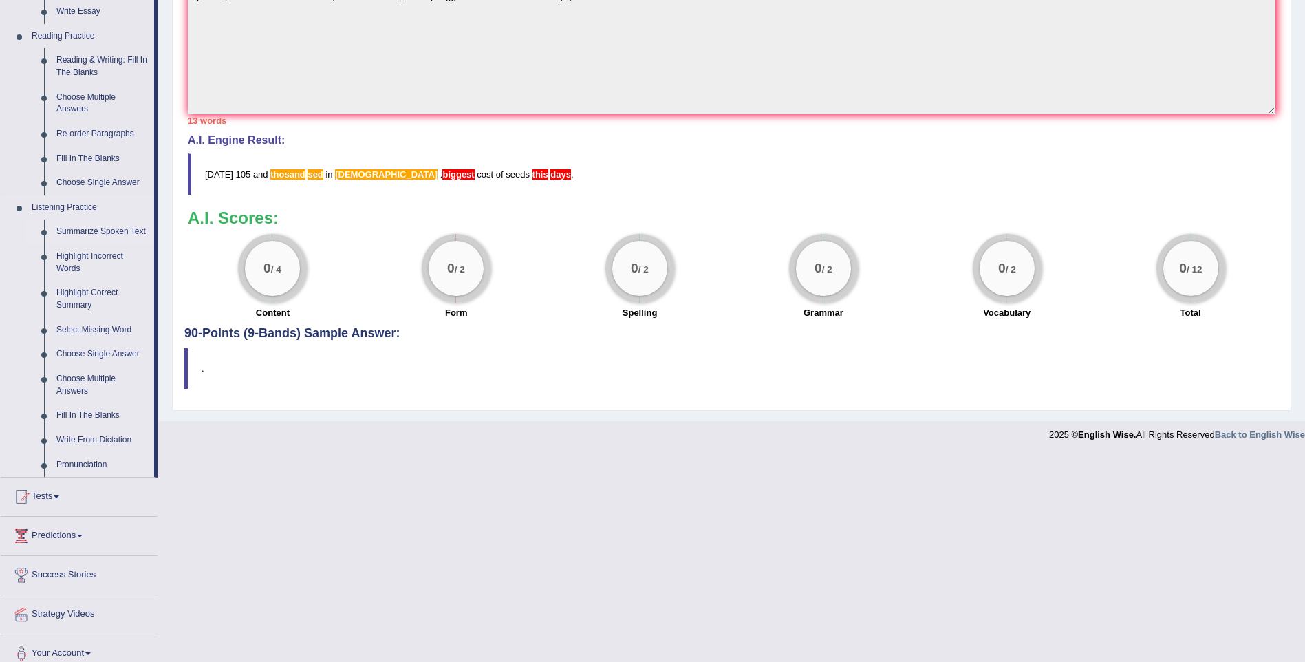
click at [98, 233] on link "Summarize Spoken Text" at bounding box center [102, 231] width 104 height 25
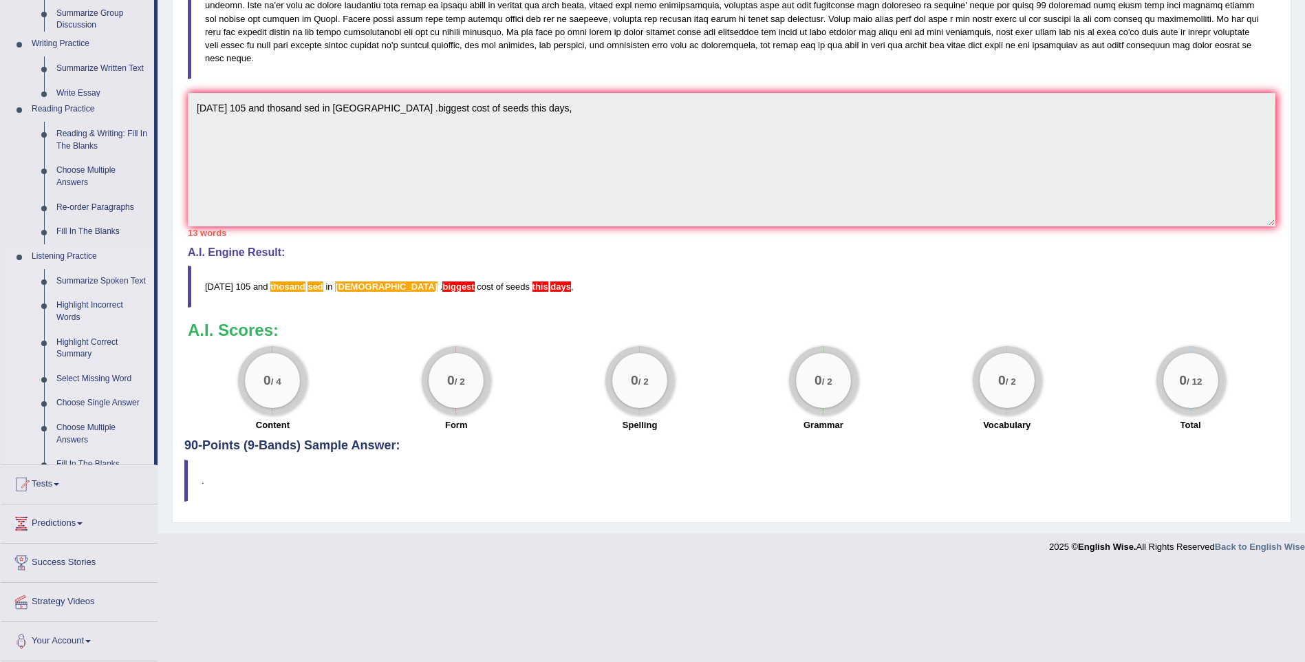
scroll to position [197, 0]
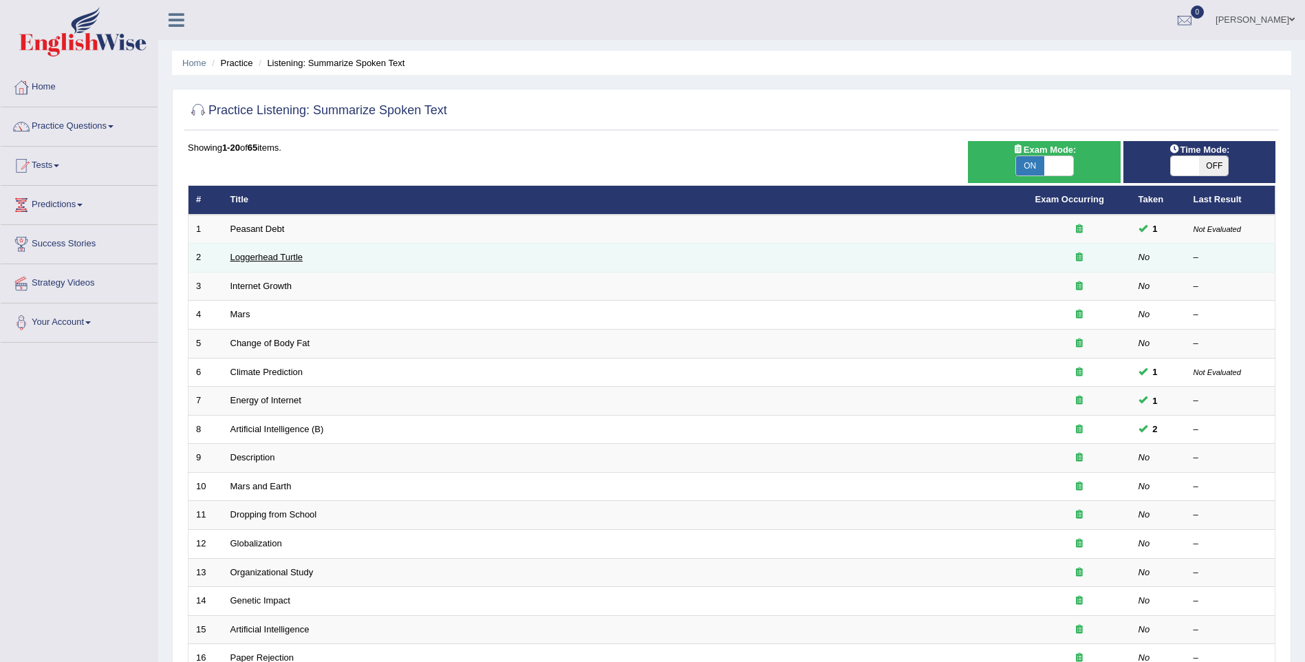
click at [232, 252] on link "Loggerhead Turtle" at bounding box center [266, 257] width 73 height 10
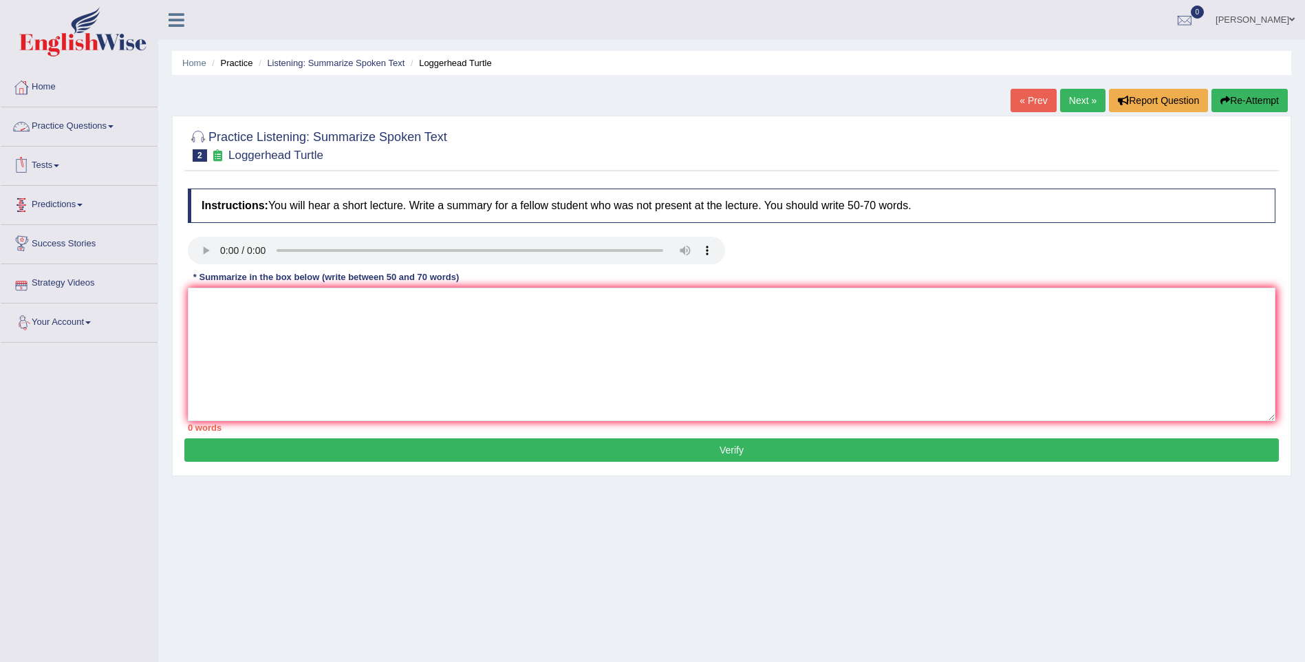
click at [116, 131] on link "Practice Questions" at bounding box center [79, 124] width 157 height 34
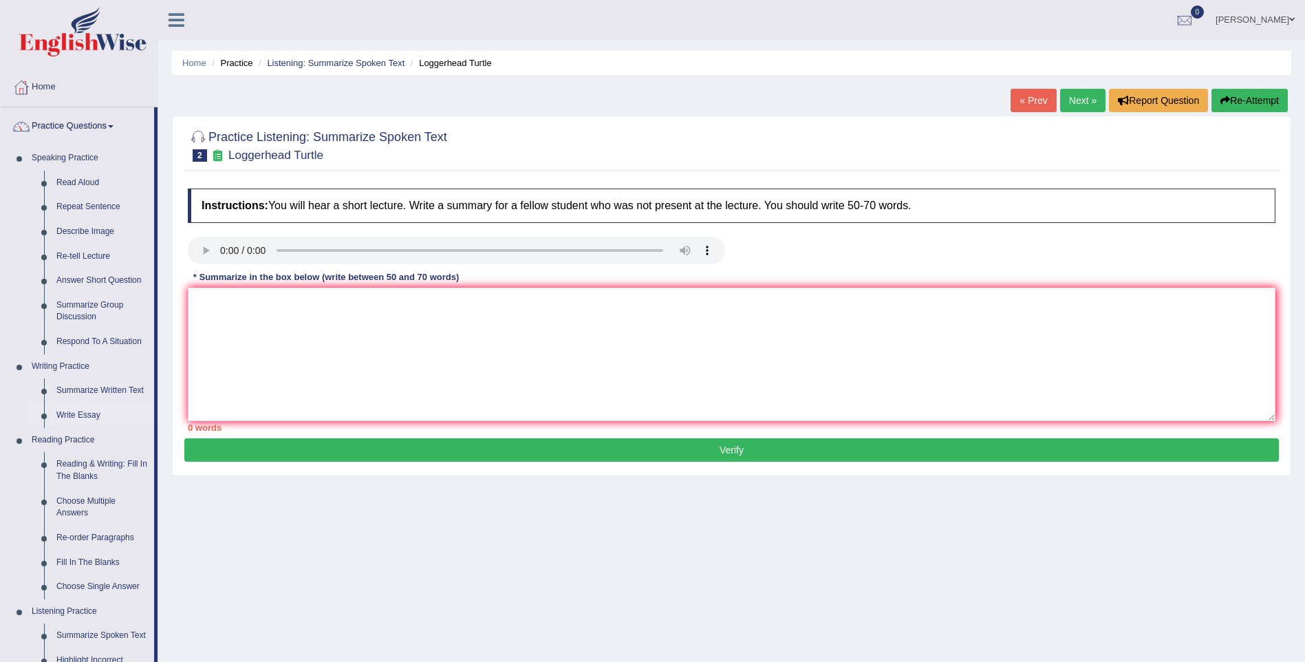
click at [87, 420] on link "Write Essay" at bounding box center [102, 415] width 104 height 25
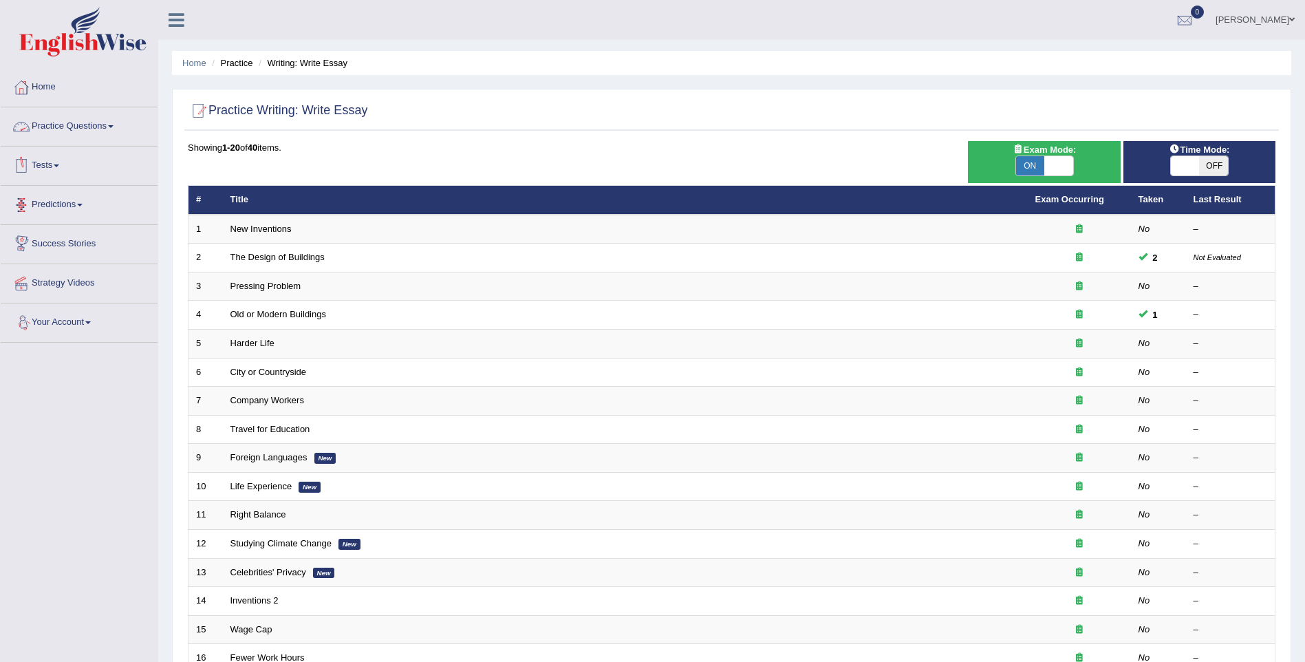
click at [109, 128] on link "Practice Questions" at bounding box center [79, 124] width 157 height 34
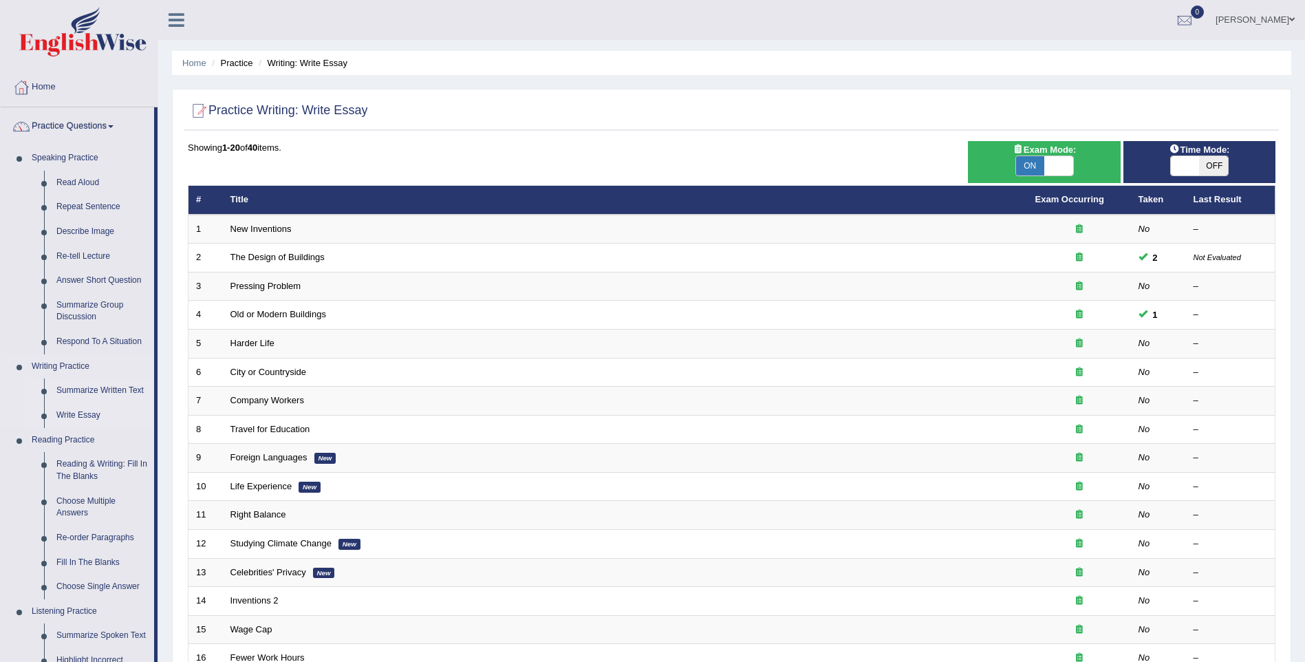
click at [103, 389] on link "Summarize Written Text" at bounding box center [102, 390] width 104 height 25
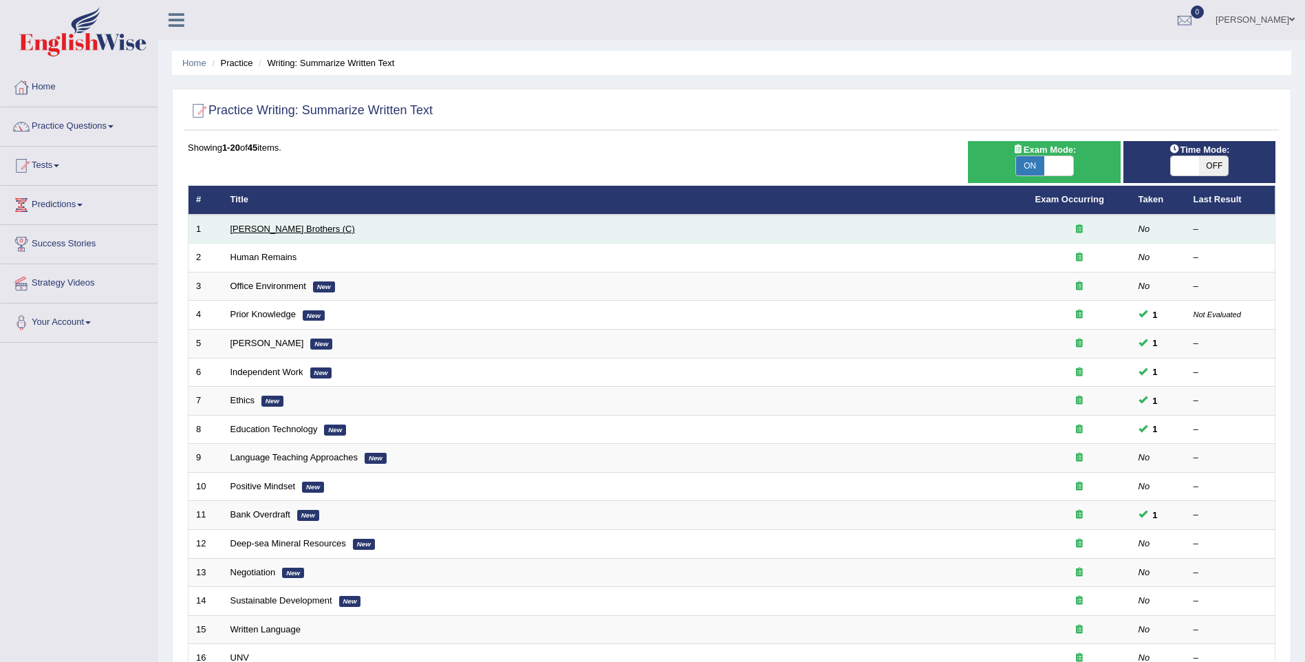
click at [275, 226] on link "[PERSON_NAME] Brothers (C)" at bounding box center [292, 229] width 125 height 10
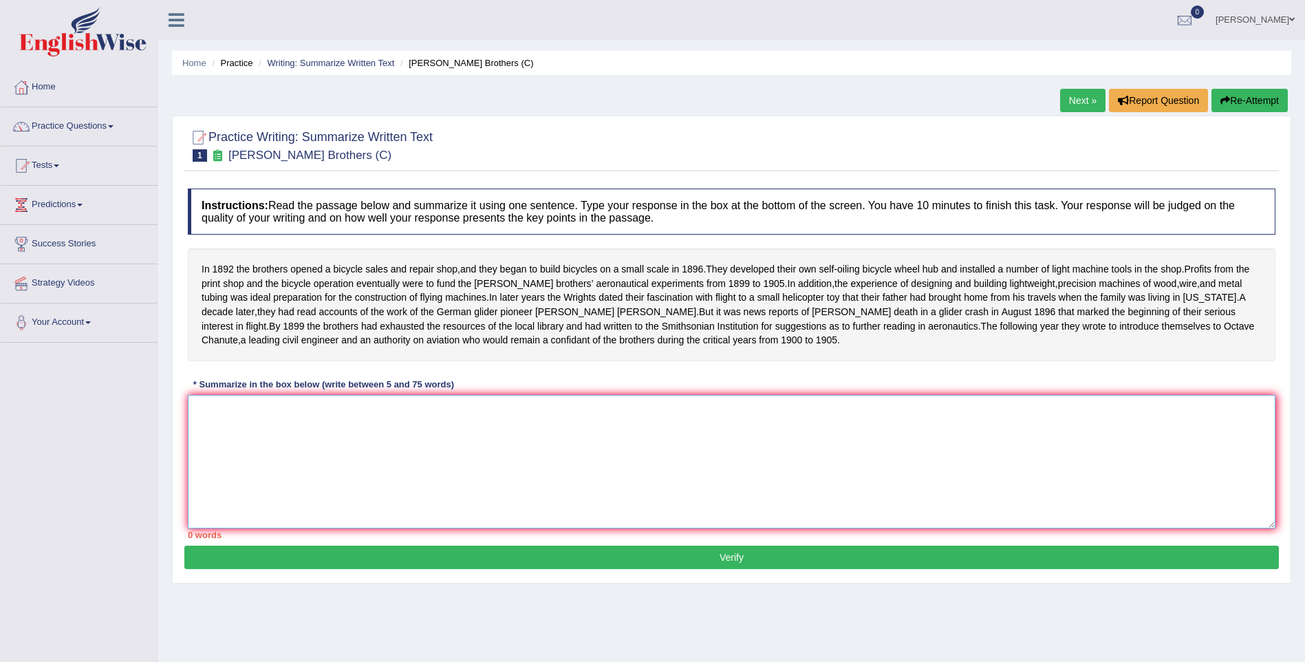
click at [222, 476] on textarea at bounding box center [732, 461] width 1088 height 133
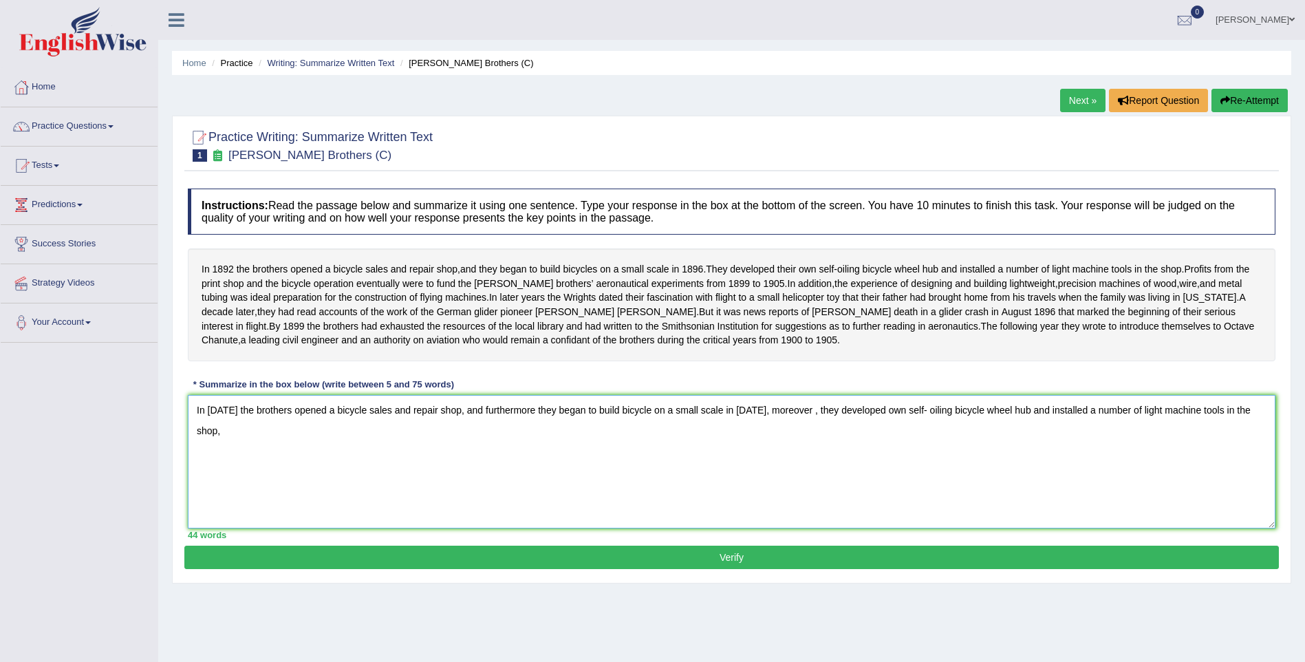
click at [526, 440] on textarea "In 1982 the brothers opened a bicycle sales and repair shop, and furthermore th…" at bounding box center [732, 461] width 1088 height 133
click at [454, 438] on textarea "In 1982 the brothers opened a bicycle sales and repair shop, and they began to …" at bounding box center [732, 461] width 1088 height 133
click at [694, 439] on textarea "In 1982 the brothers opened a bicycle sales and repair shop and they began to b…" at bounding box center [732, 461] width 1088 height 133
click at [1203, 437] on textarea "In 1982 the brothers opened a bicycle sales and repair shop and they began to b…" at bounding box center [732, 461] width 1088 height 133
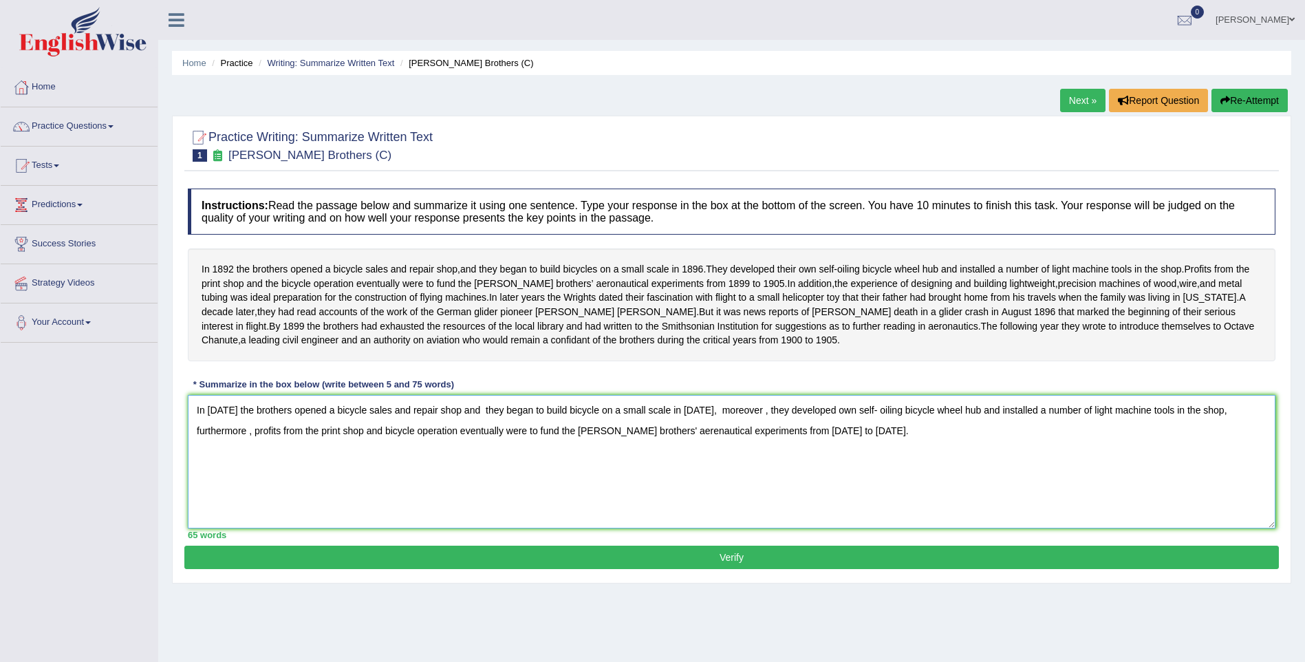
type textarea "In 1982 the brothers opened a bicycle sales and repair shop and they began to b…"
click at [735, 569] on button "Verify" at bounding box center [731, 557] width 1094 height 23
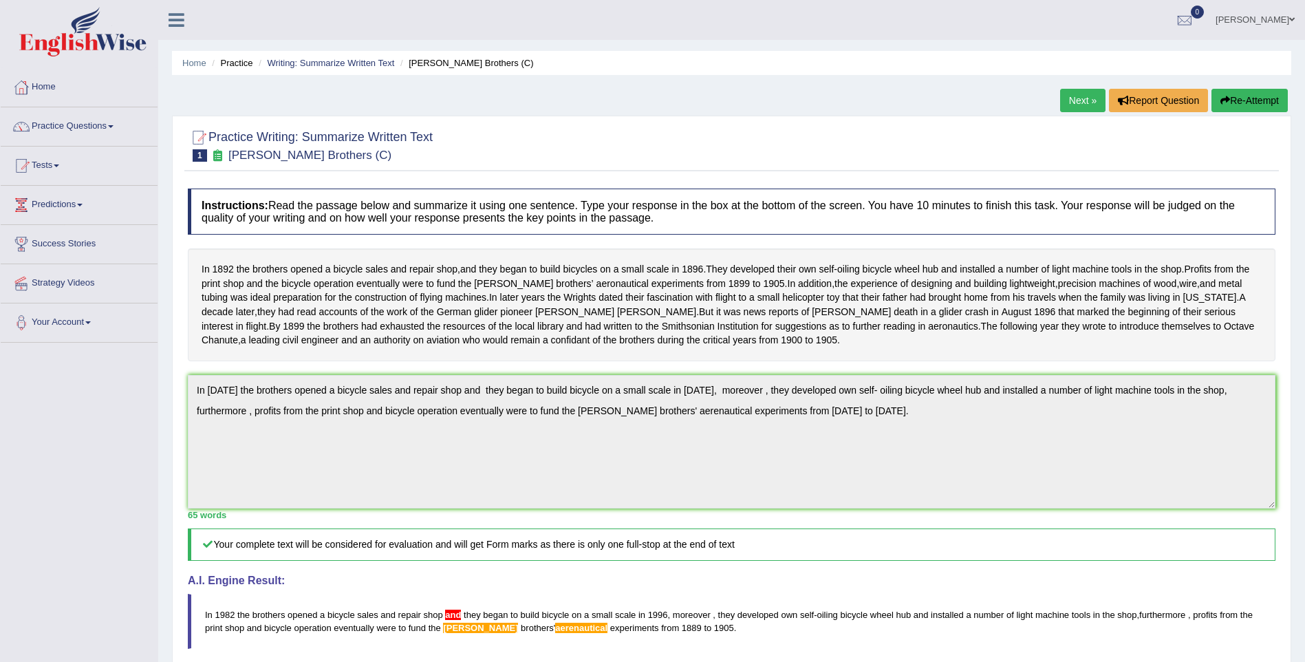
click at [1081, 105] on link "Next »" at bounding box center [1082, 100] width 45 height 23
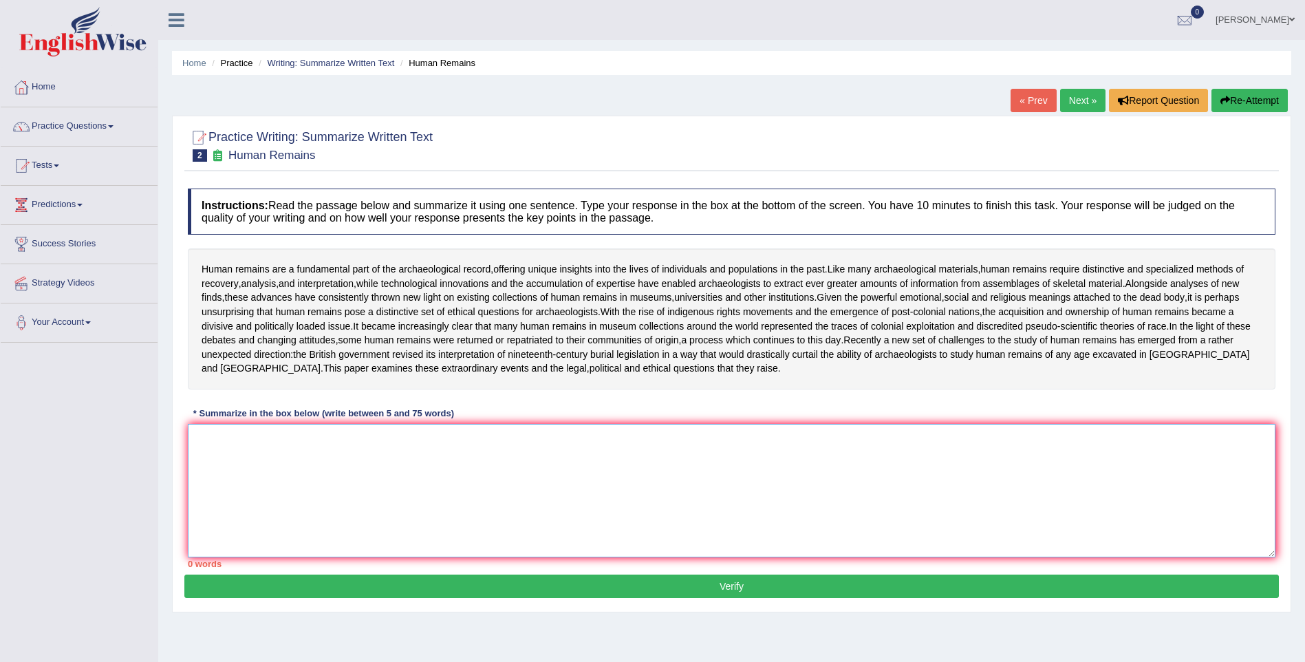
click at [244, 517] on textarea at bounding box center [732, 490] width 1088 height 133
